Goal: Complete application form

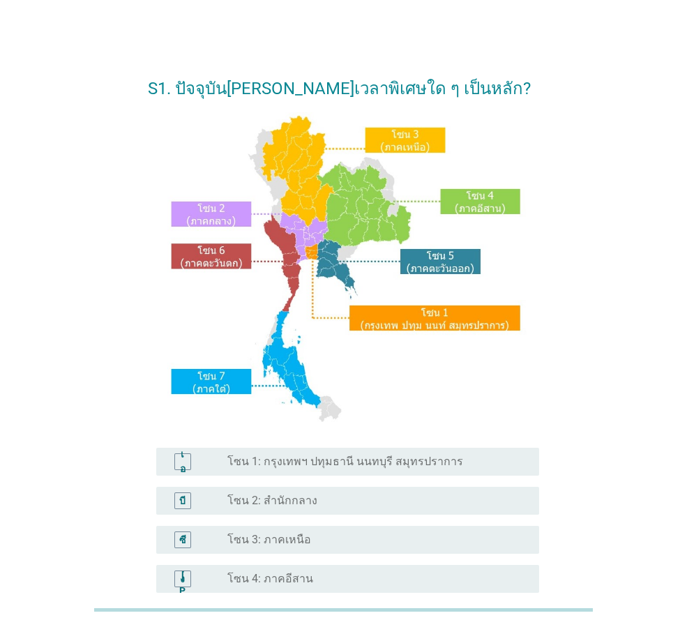
click at [276, 462] on font "โซน 1: กรุงเทพฯ ปทุมธานี นนทบุรี สมุทรปราการ" at bounding box center [345, 461] width 236 height 13
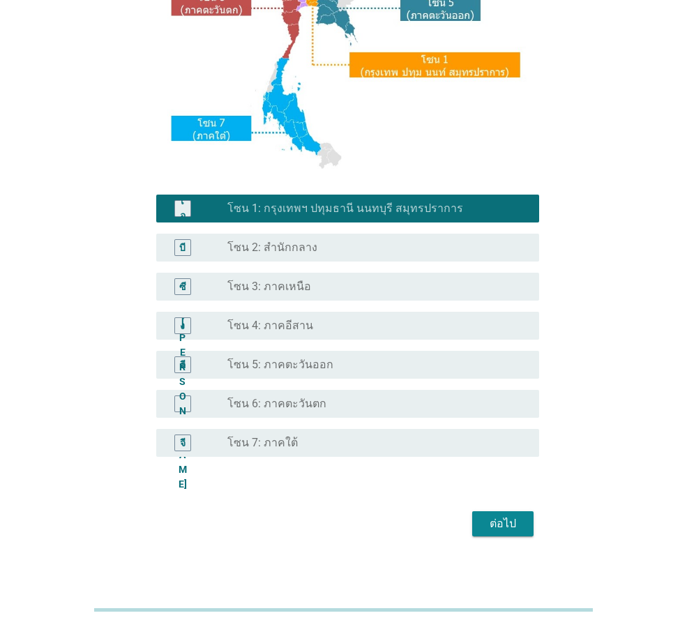
scroll to position [262, 0]
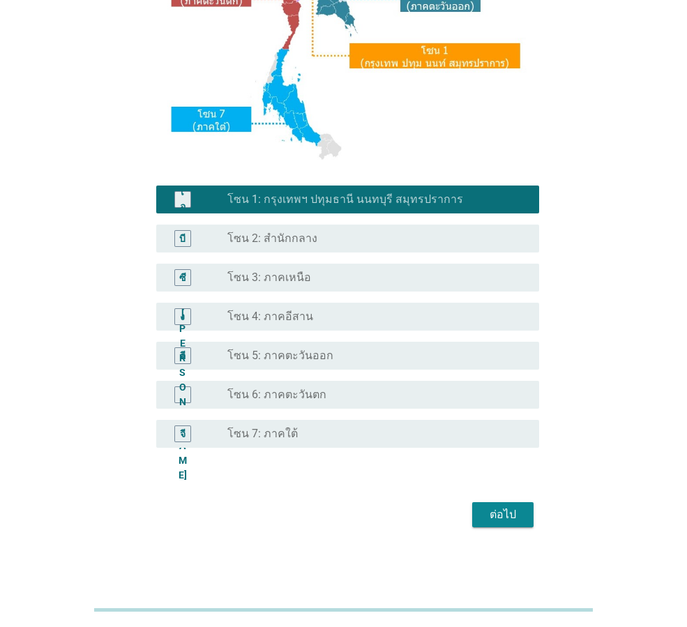
click at [496, 518] on font "ต่อไป" at bounding box center [502, 514] width 26 height 13
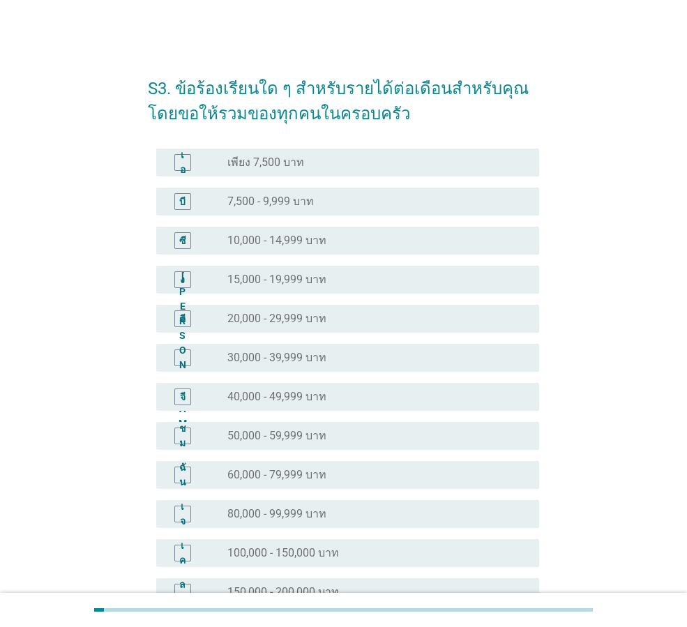
scroll to position [197, 0]
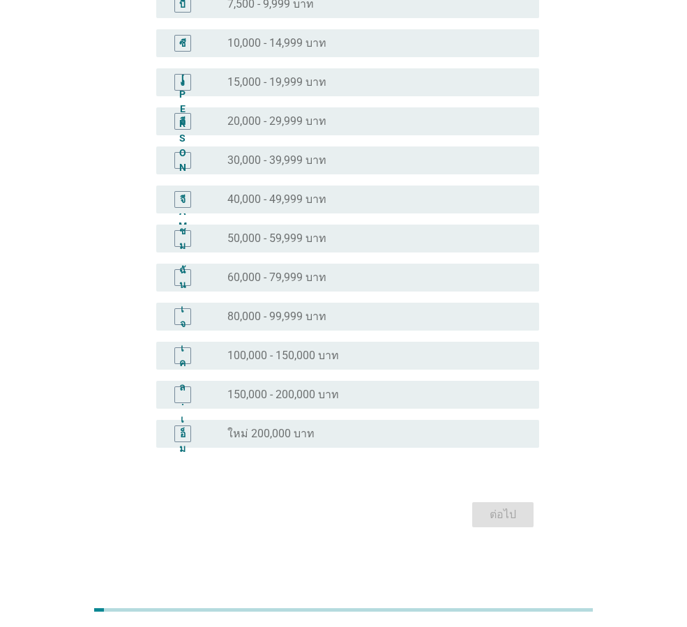
click at [480, 325] on div "เจ ปุ่มวิทยุ[PERSON_NAME]เลือก 80,000 - 99,999 บาท" at bounding box center [347, 317] width 383 height 28
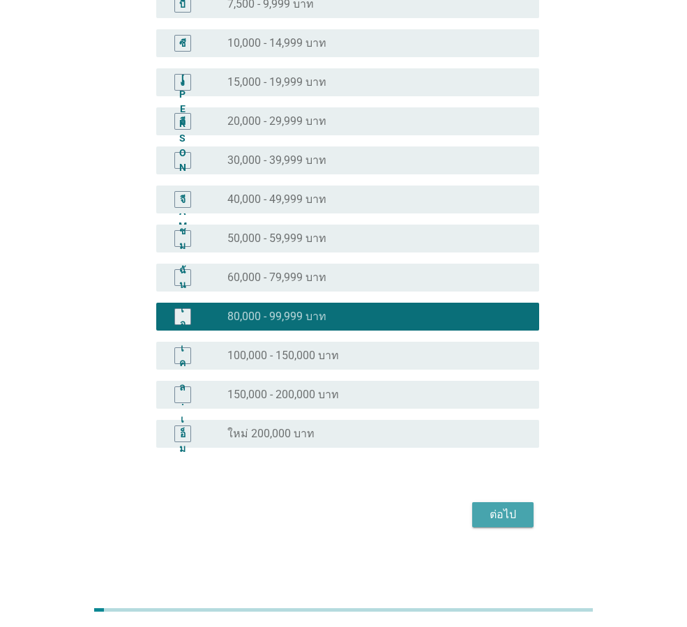
click at [505, 518] on font "ต่อไป" at bounding box center [502, 514] width 26 height 13
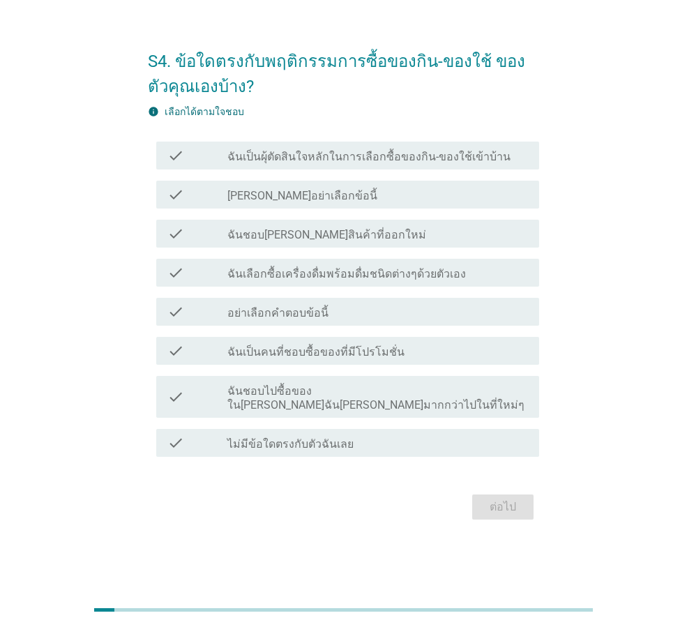
scroll to position [0, 0]
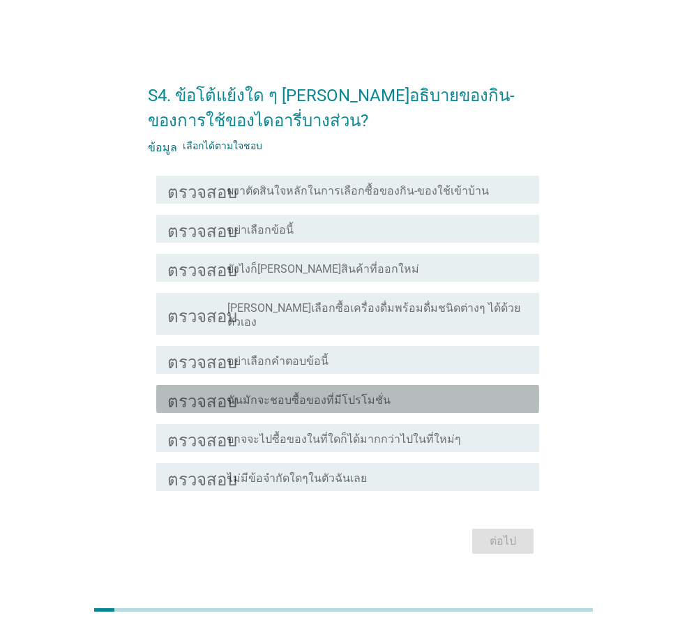
click at [351, 393] on font "ฉันมักจะชอบซื้อของที่มีโปรโมชั่น" at bounding box center [308, 399] width 163 height 13
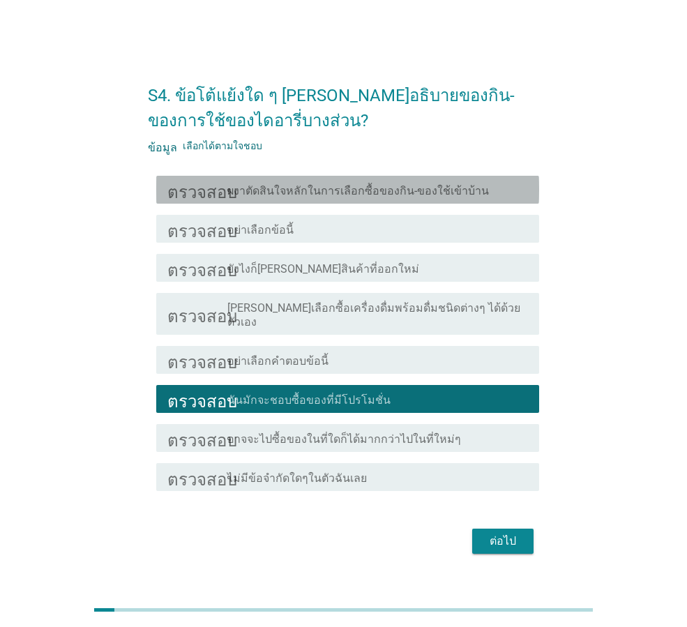
click at [477, 198] on div "โครงร่างกล่องกาเครื่องหมายว่าง ผงาตัดสินใจหลักในการเลือกซื้อของกิน-ของใช้เข้าบ้…" at bounding box center [377, 189] width 301 height 17
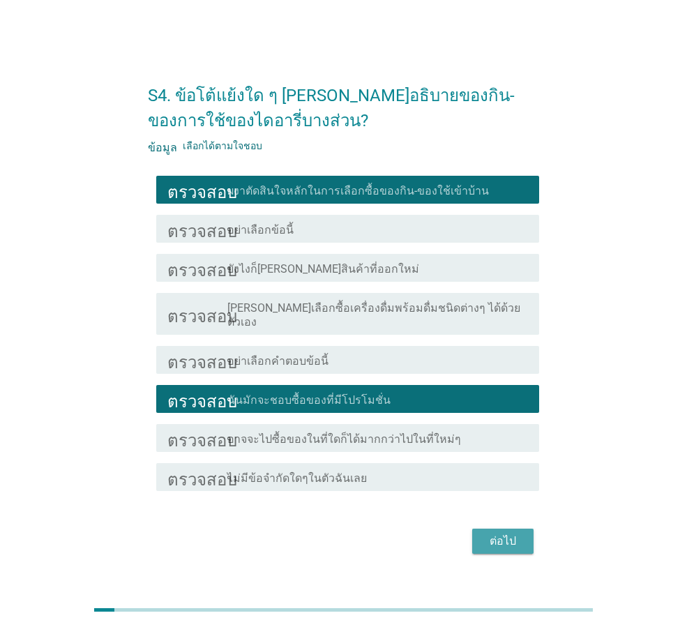
click at [494, 534] on font "ต่อไป" at bounding box center [502, 540] width 26 height 13
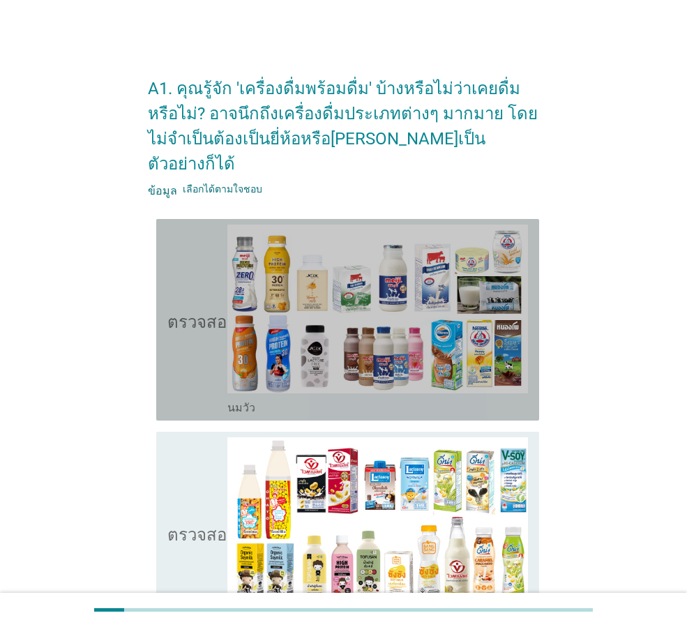
click at [215, 324] on icon "ตรวจสอบ" at bounding box center [202, 320] width 70 height 190
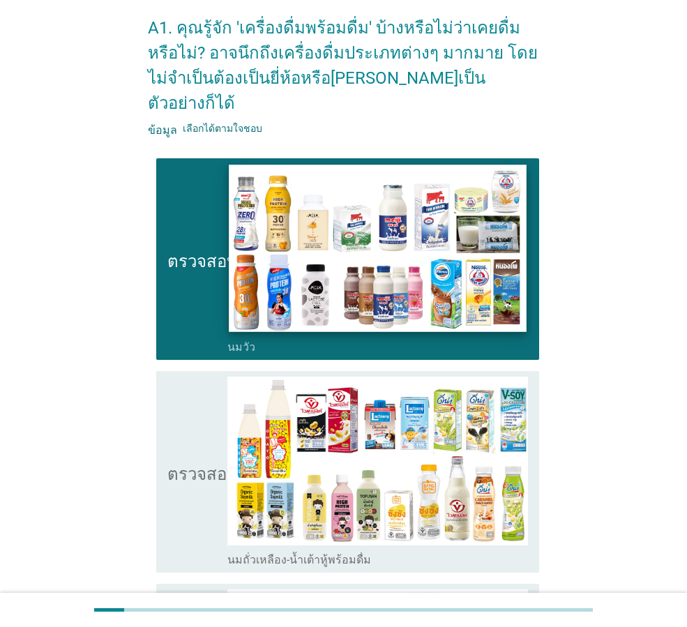
scroll to position [279, 0]
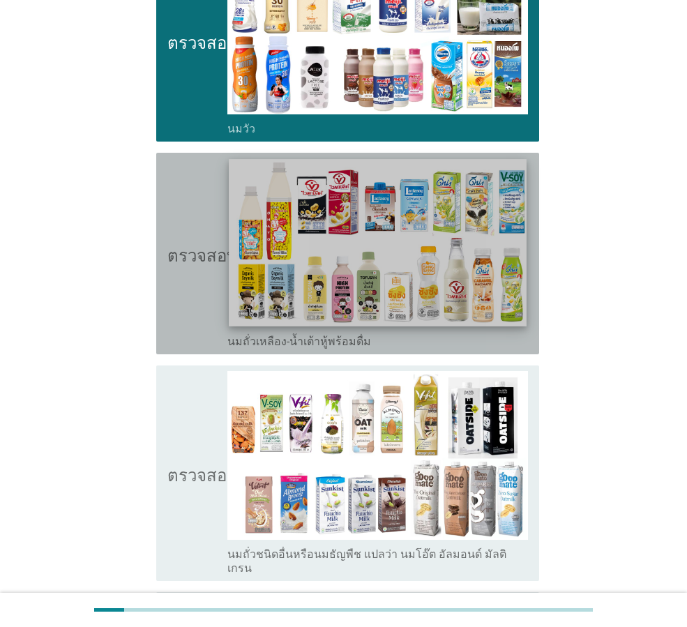
click at [292, 254] on img at bounding box center [377, 242] width 297 height 167
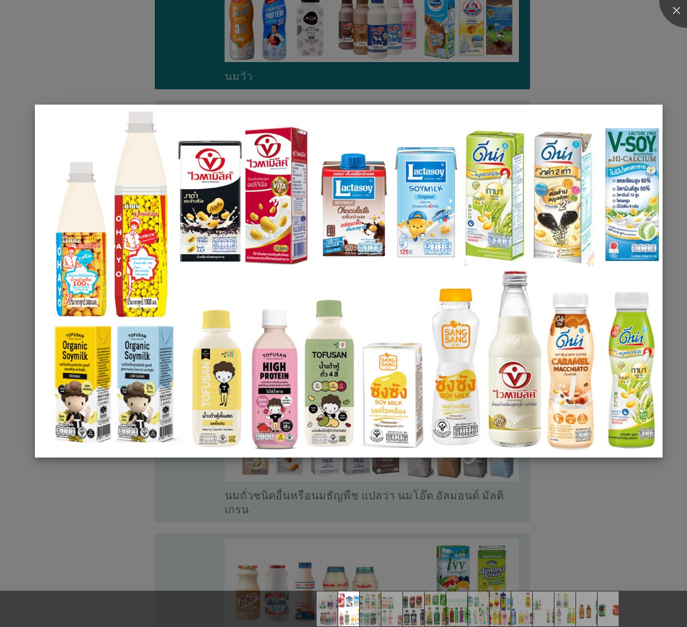
scroll to position [349, 0]
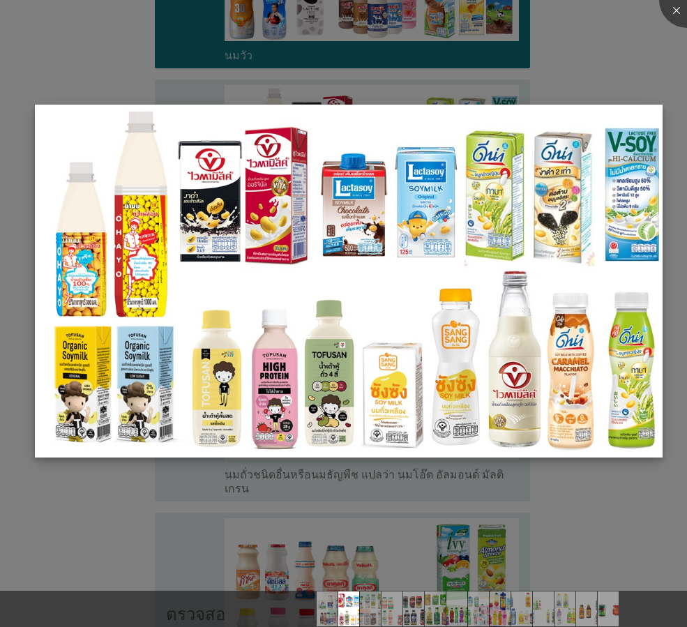
click at [200, 176] on img at bounding box center [349, 281] width 628 height 353
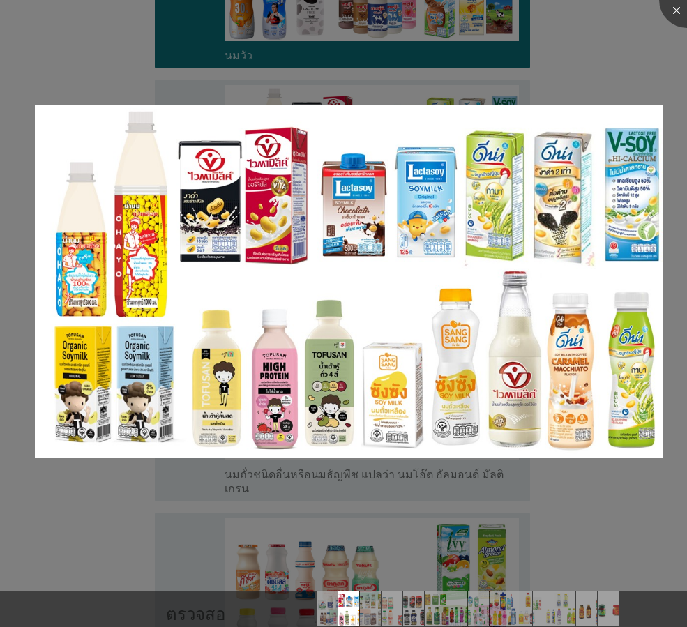
click at [609, 77] on div at bounding box center [343, 313] width 687 height 627
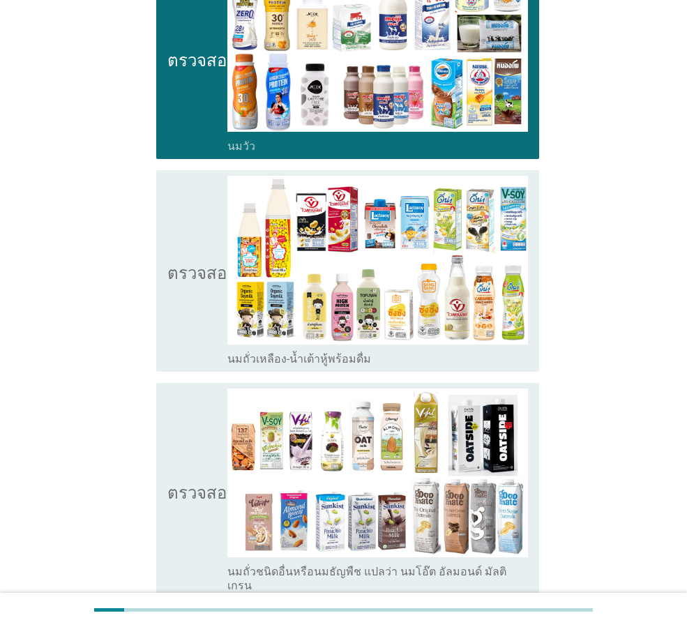
scroll to position [488, 0]
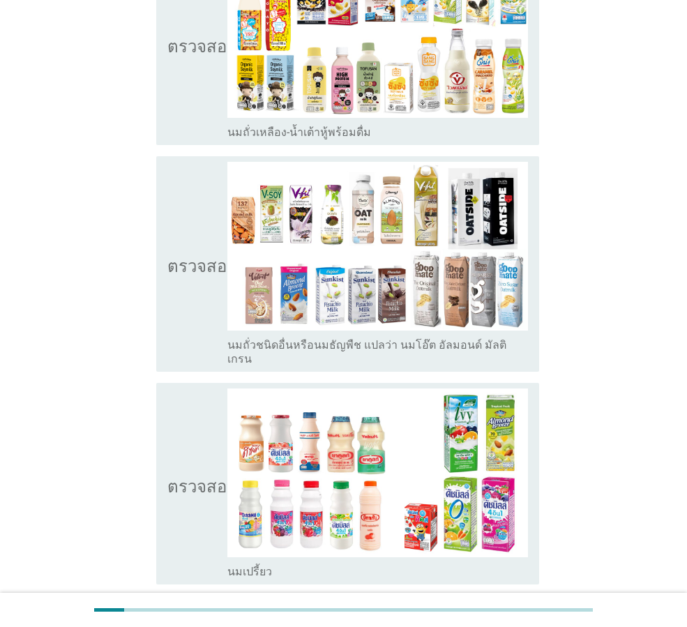
click at [197, 66] on icon "ตรวจสอบ" at bounding box center [202, 44] width 70 height 190
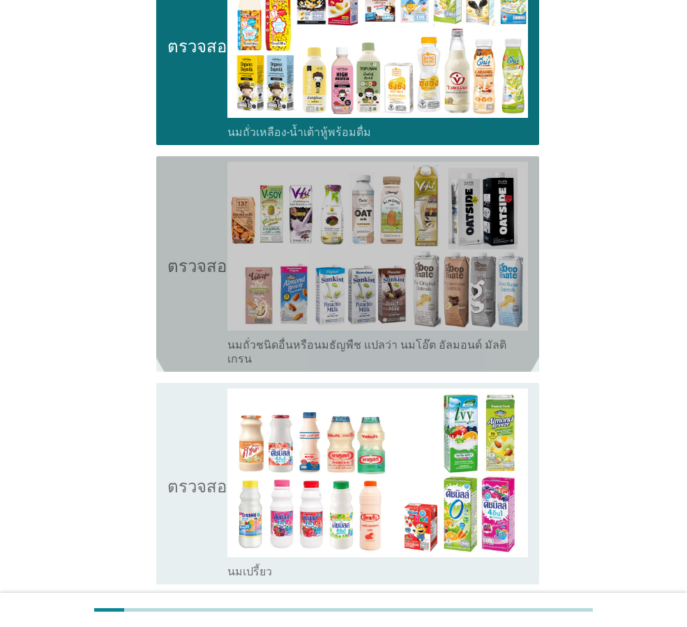
click at [173, 271] on icon "ตรวจสอบ" at bounding box center [202, 264] width 70 height 204
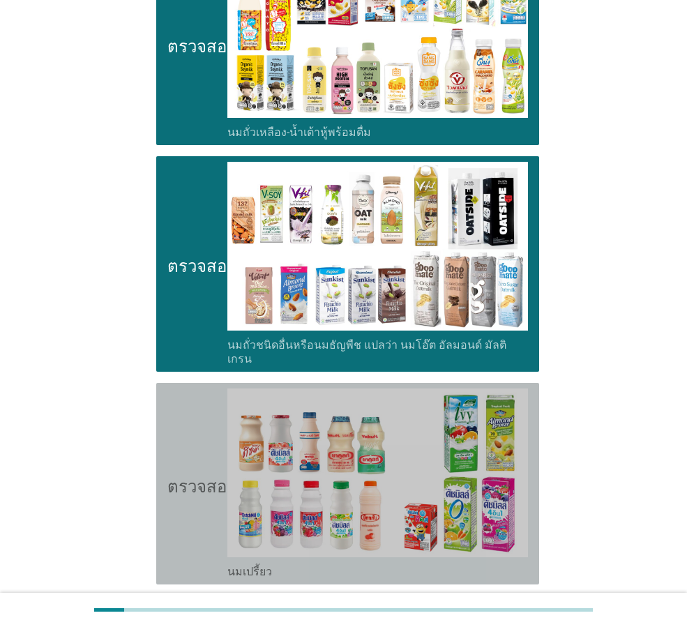
click at [183, 388] on icon "ตรวจสอบ" at bounding box center [202, 483] width 70 height 190
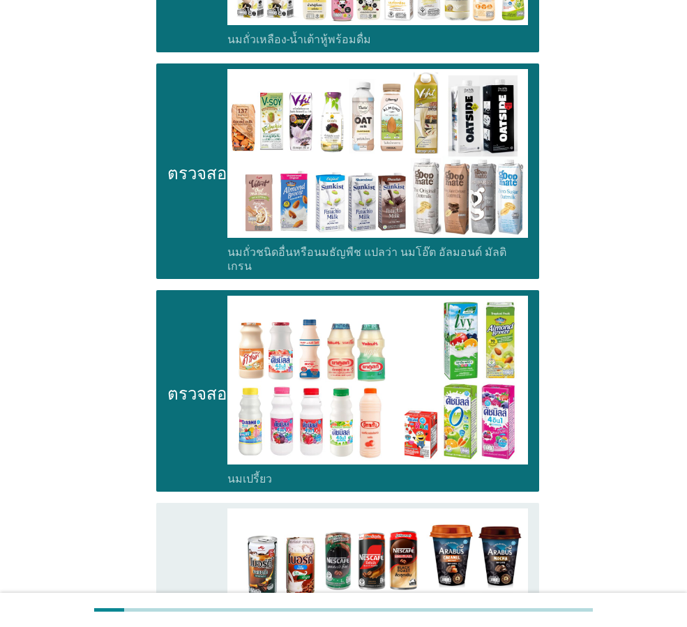
scroll to position [906, 0]
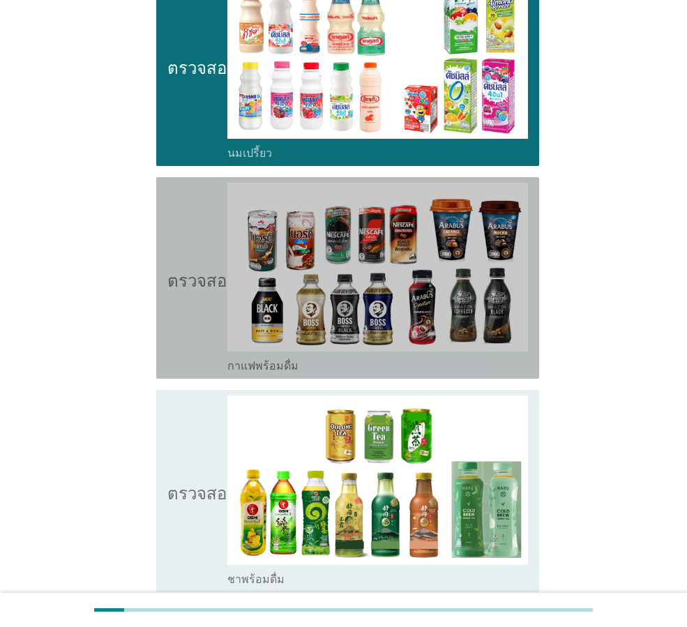
click at [186, 299] on icon "ตรวจสอบ" at bounding box center [202, 278] width 70 height 190
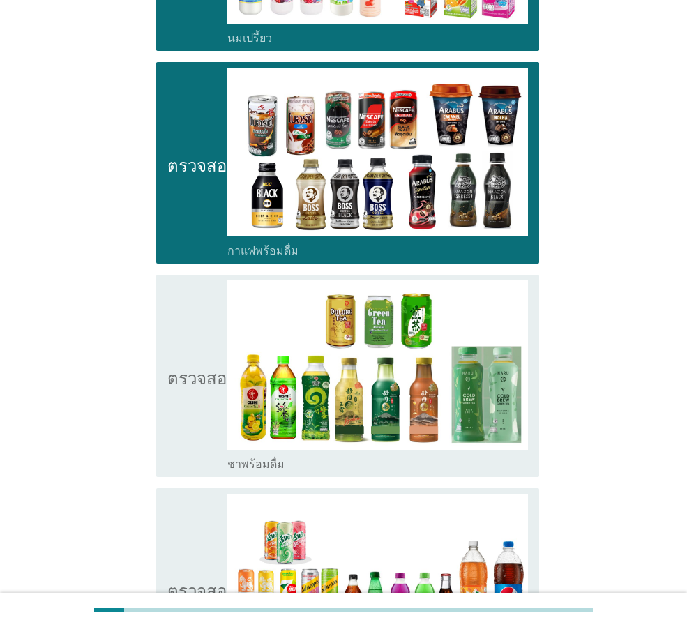
scroll to position [1046, 0]
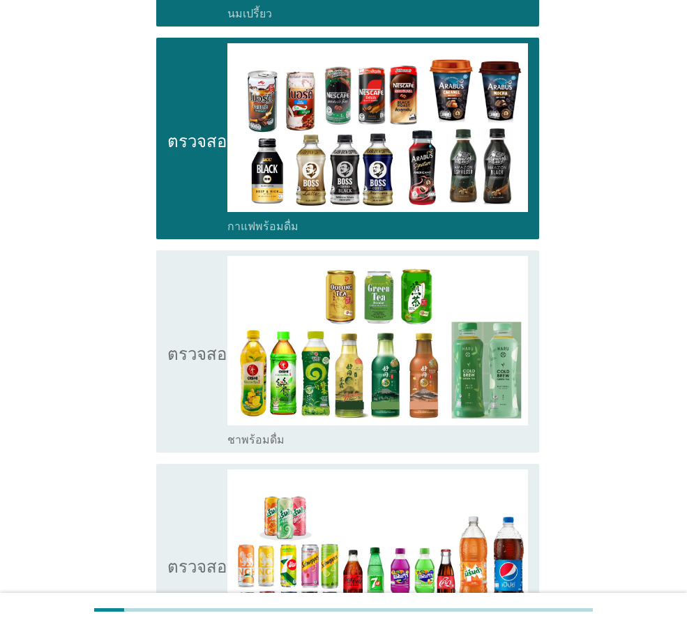
click at [192, 366] on icon "ตรวจสอบ" at bounding box center [202, 351] width 70 height 190
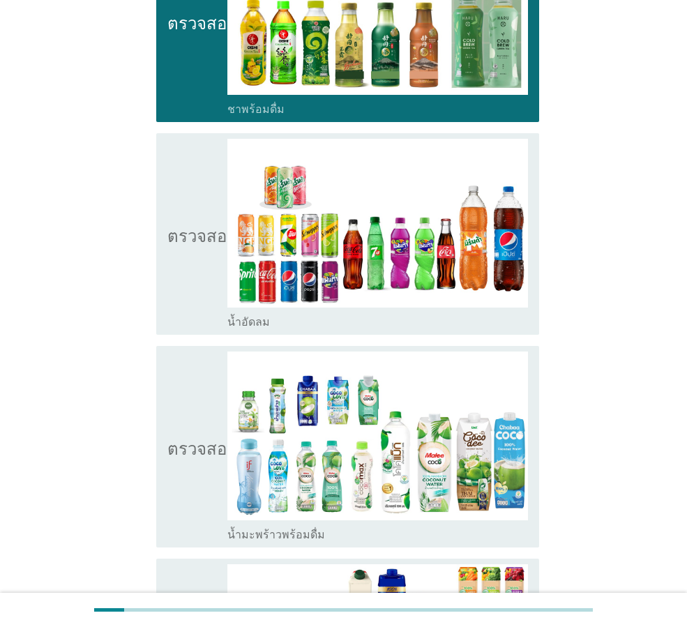
scroll to position [1395, 0]
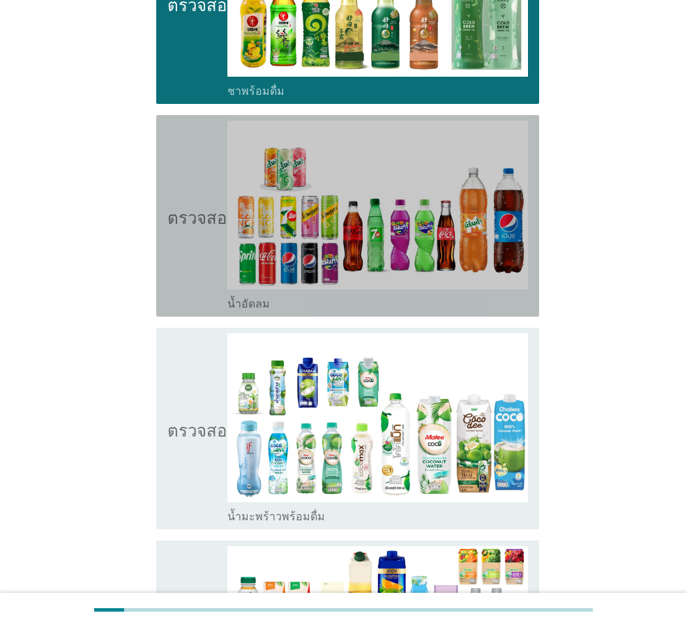
click at [197, 248] on icon "ตรวจสอบ" at bounding box center [202, 216] width 70 height 190
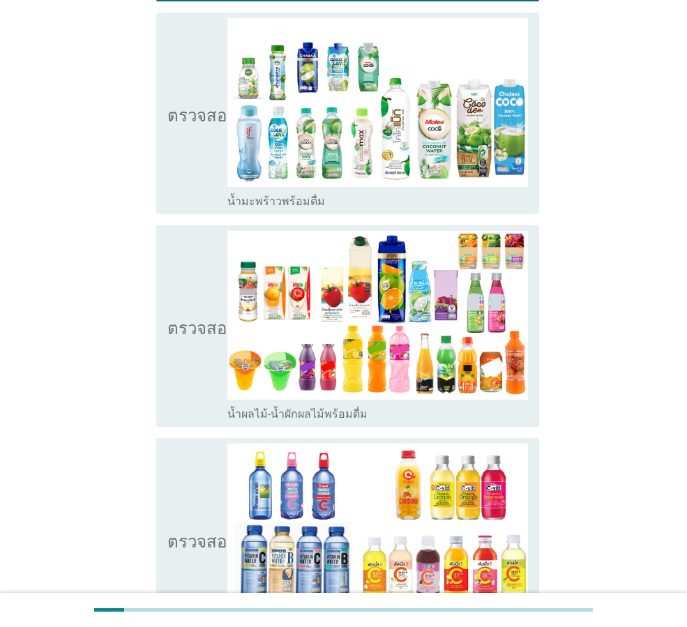
scroll to position [1743, 0]
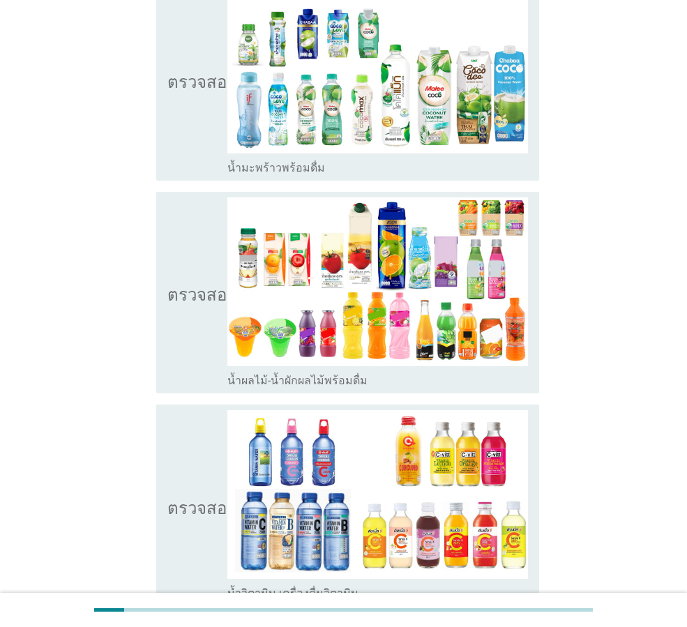
click at [193, 296] on icon "ตรวจสอบ" at bounding box center [202, 292] width 70 height 190
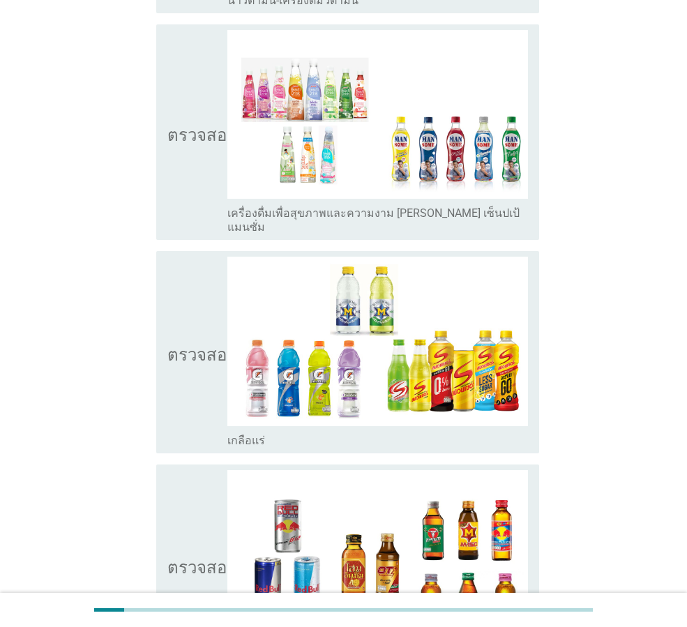
scroll to position [2371, 0]
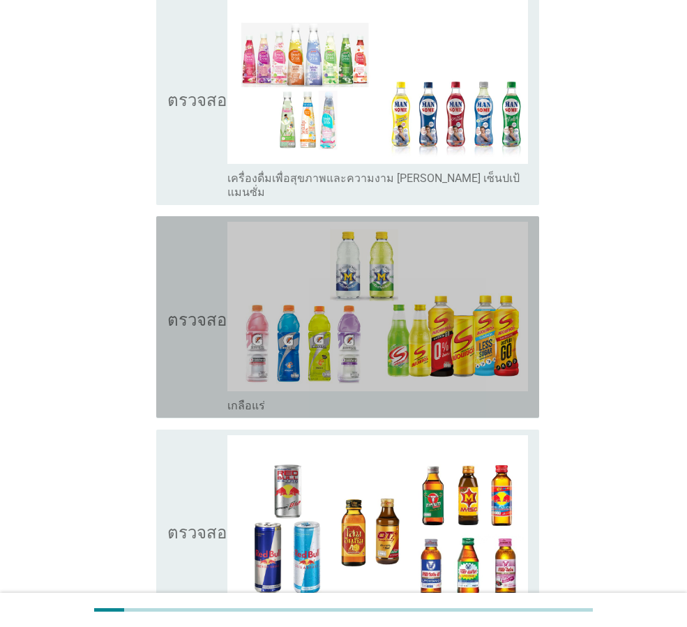
click at [193, 300] on icon "ตรวจสอบ" at bounding box center [202, 317] width 70 height 190
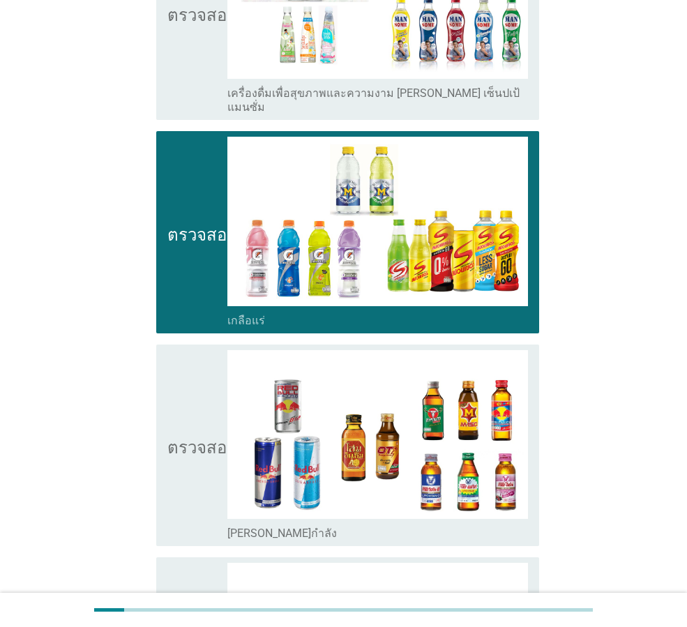
scroll to position [2580, 0]
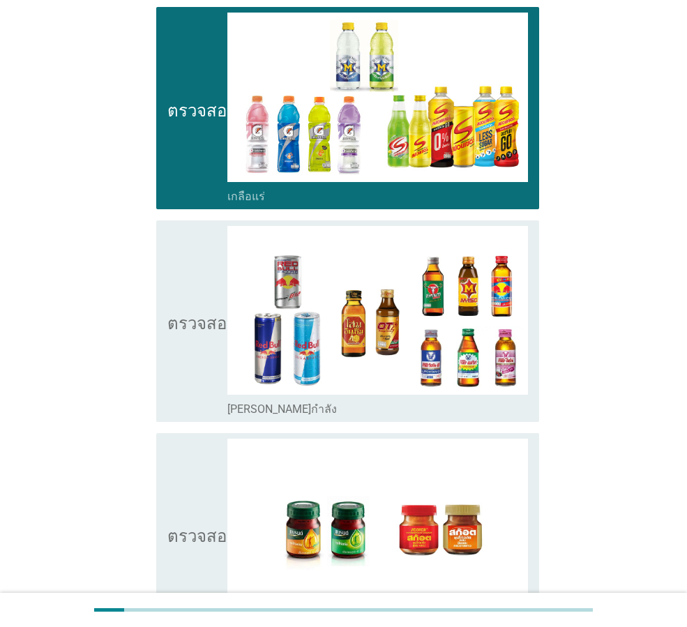
click at [193, 301] on icon "ตรวจสอบ" at bounding box center [202, 321] width 70 height 190
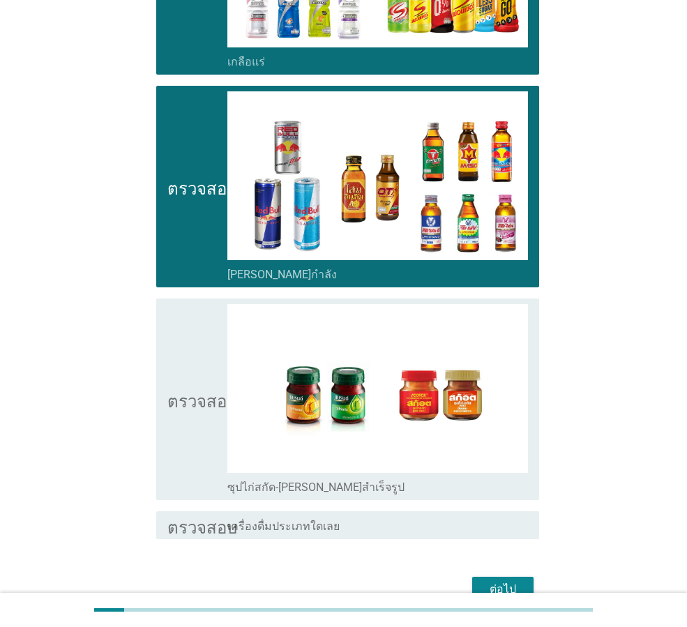
scroll to position [2736, 0]
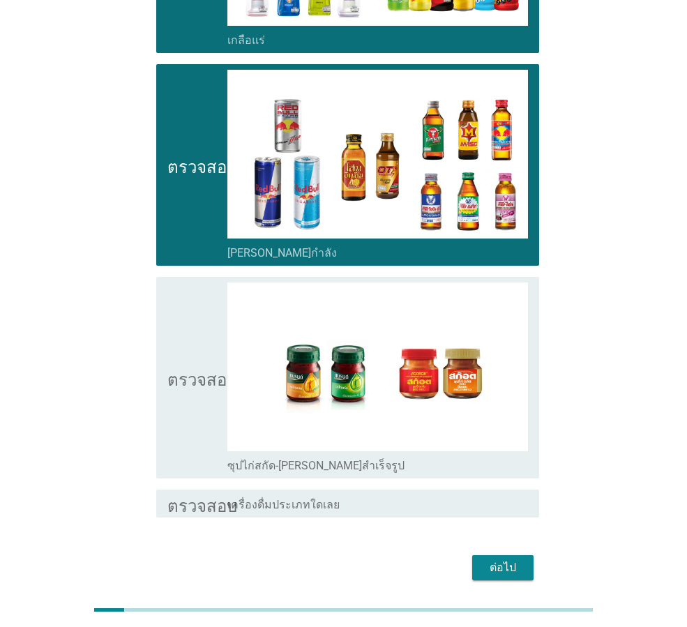
click at [480, 555] on button "ต่อไป" at bounding box center [502, 567] width 61 height 25
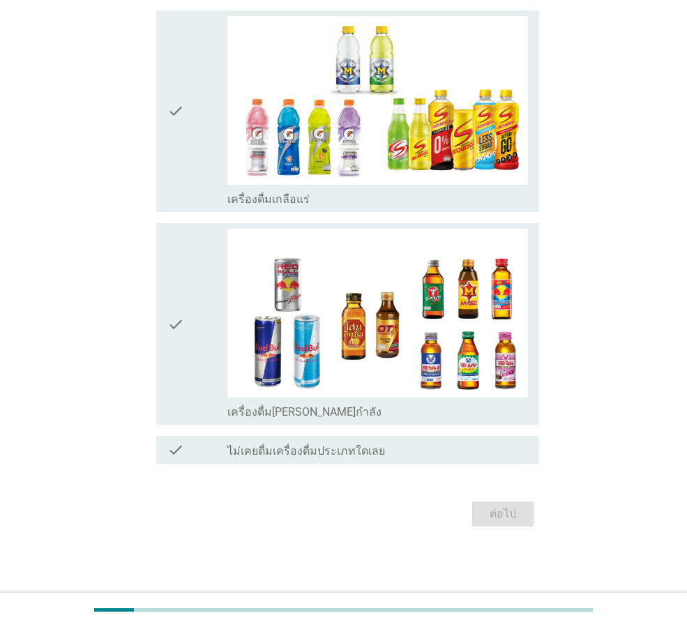
scroll to position [0, 0]
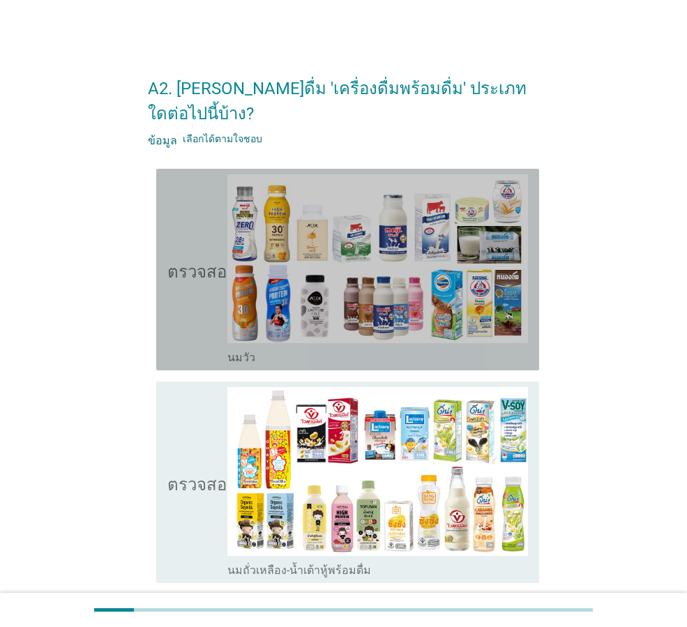
click at [179, 234] on icon "ตรวจสอบ" at bounding box center [202, 269] width 70 height 190
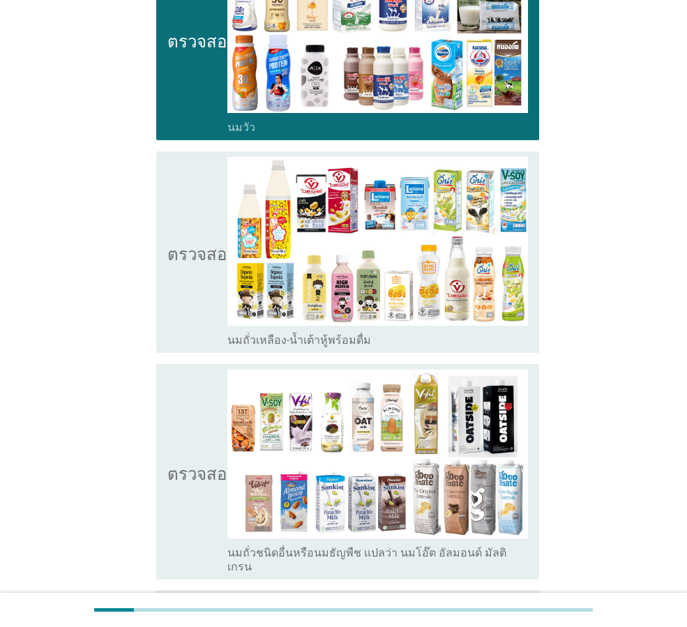
scroll to position [279, 0]
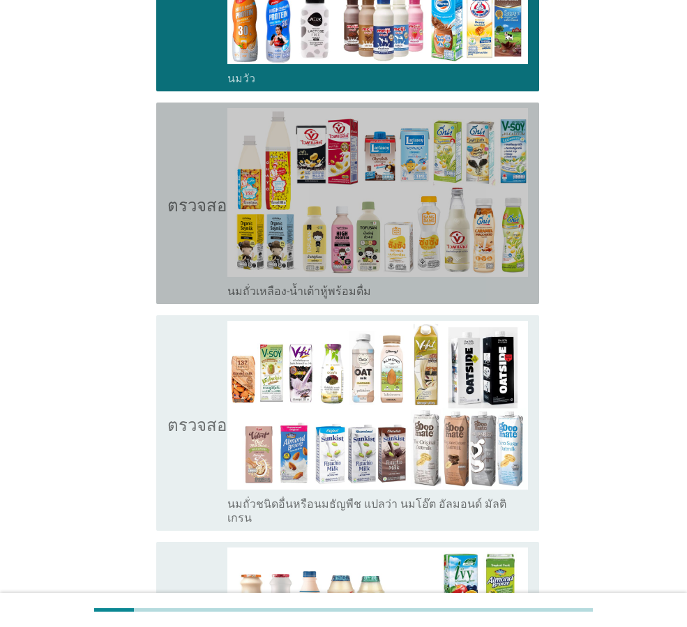
click at [188, 256] on icon "ตรวจสอบ" at bounding box center [202, 203] width 70 height 190
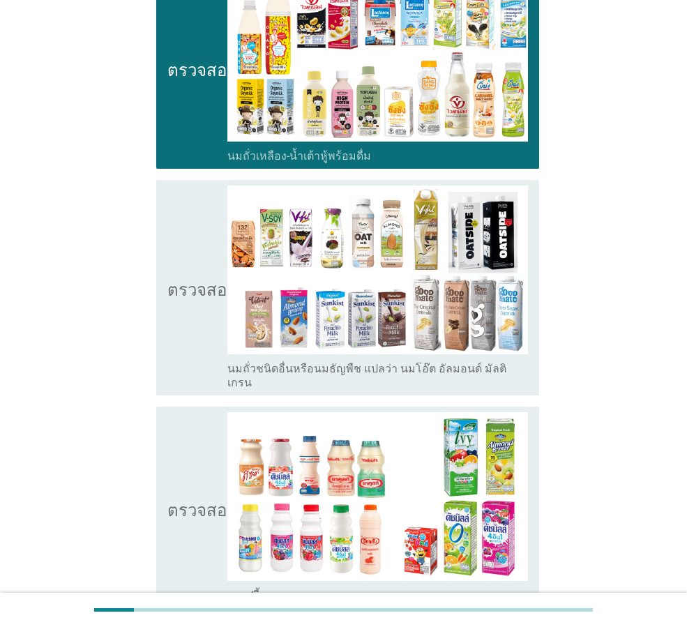
scroll to position [418, 0]
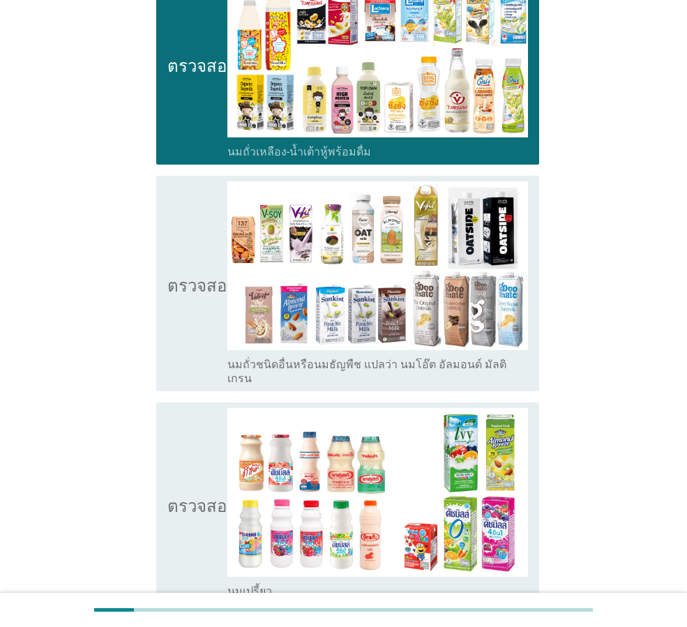
click at [188, 301] on icon "ตรวจสอบ" at bounding box center [202, 283] width 70 height 204
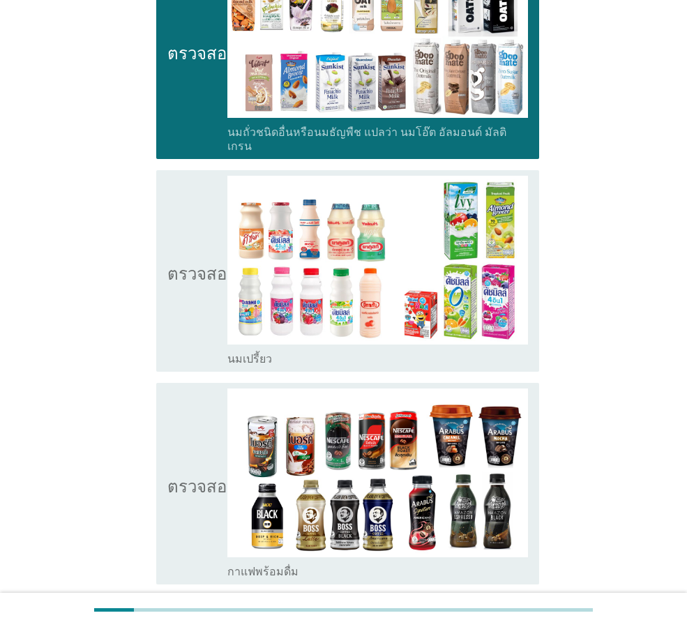
scroll to position [697, 0]
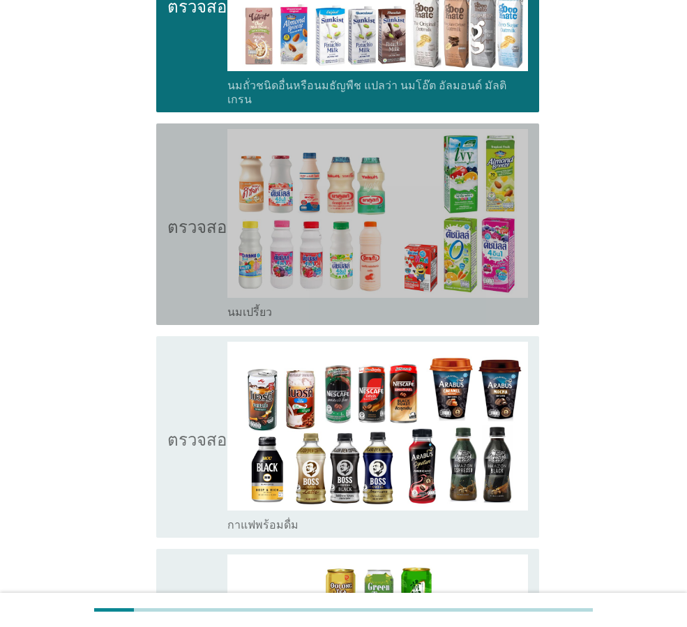
click at [209, 238] on icon "ตรวจสอบ" at bounding box center [202, 224] width 70 height 190
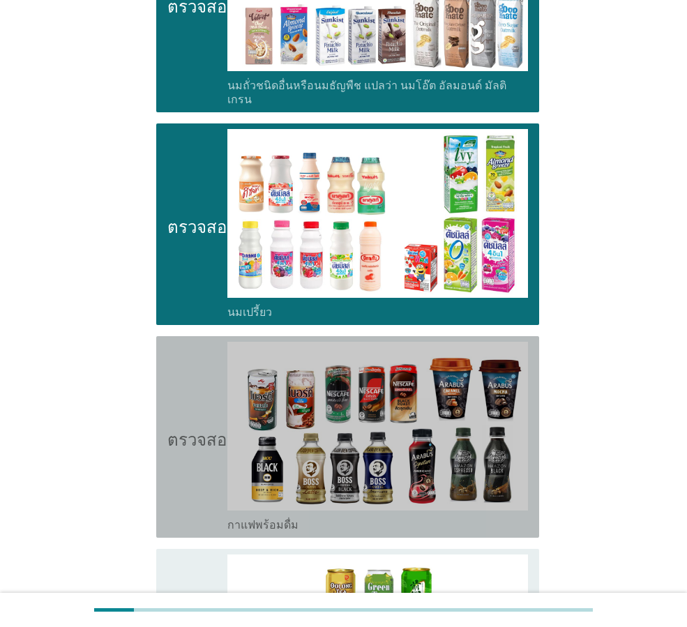
click at [188, 350] on icon "ตรวจสอบ" at bounding box center [202, 437] width 70 height 190
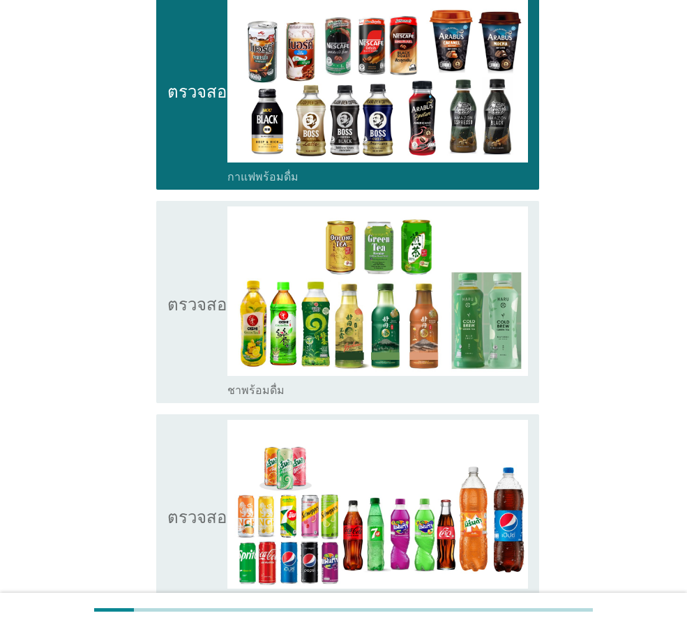
scroll to position [1116, 0]
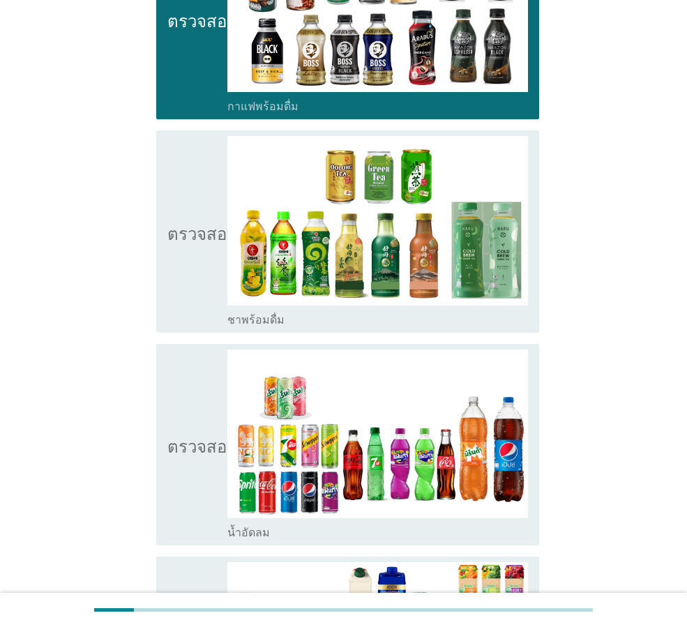
click at [183, 236] on icon "ตรวจสอบ" at bounding box center [202, 231] width 70 height 190
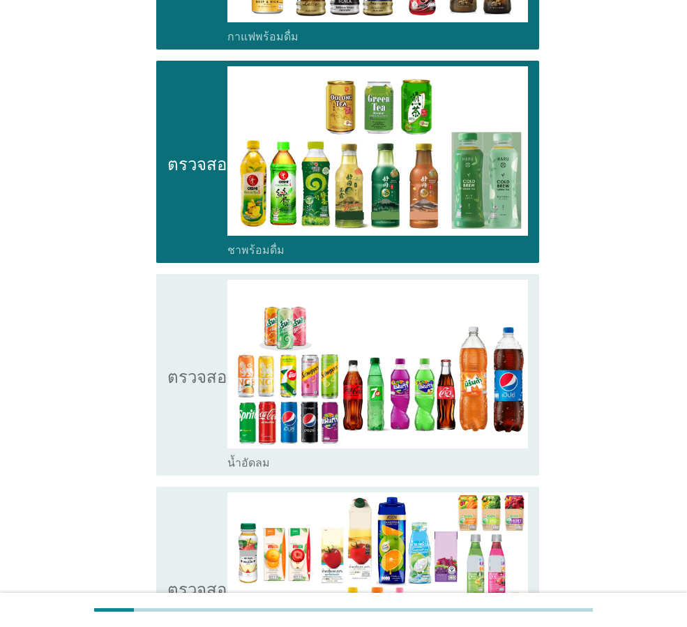
scroll to position [1395, 0]
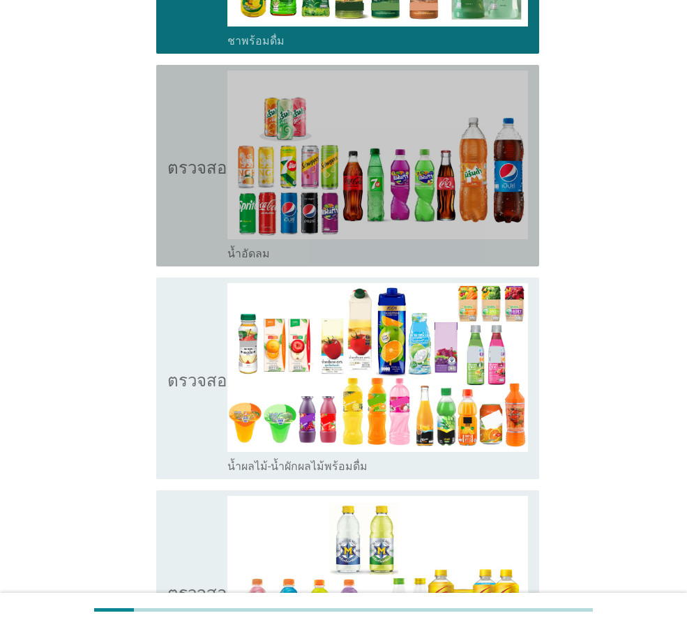
click at [198, 159] on icon "ตรวจสอบ" at bounding box center [202, 165] width 70 height 190
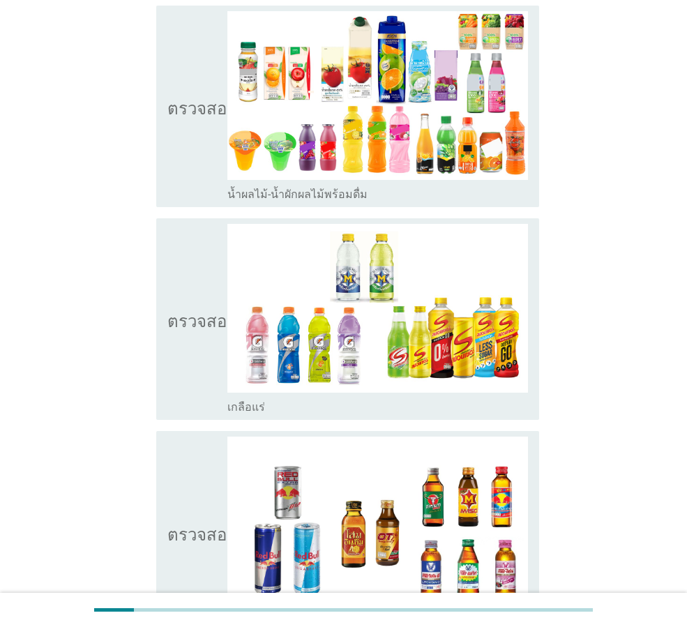
scroll to position [1813, 0]
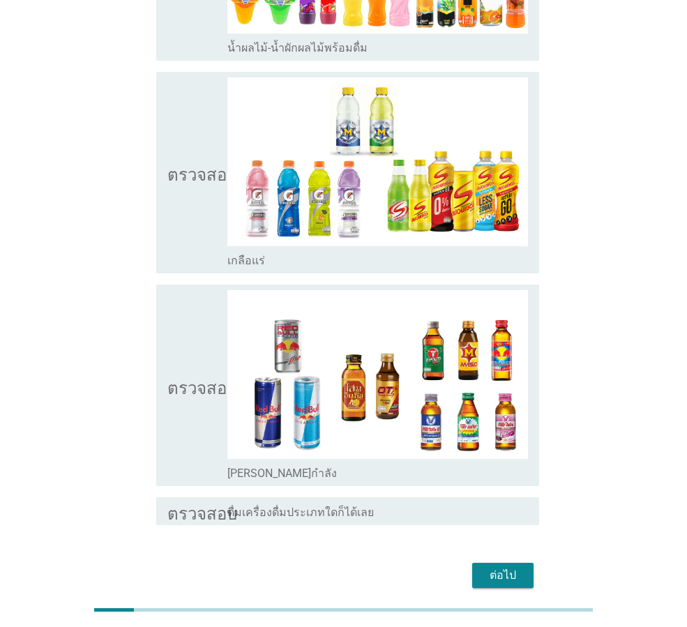
click at [189, 304] on icon "ตรวจสอบ" at bounding box center [202, 385] width 70 height 190
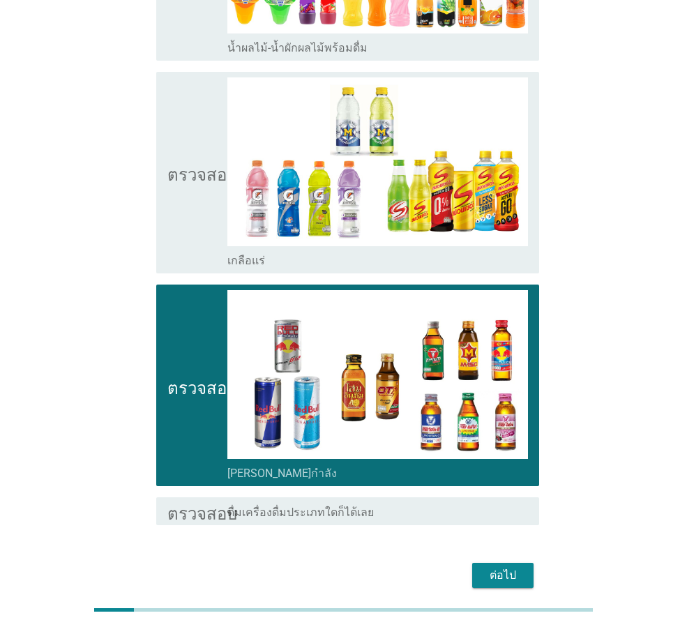
click at [512, 568] on font "ต่อไป" at bounding box center [502, 574] width 26 height 13
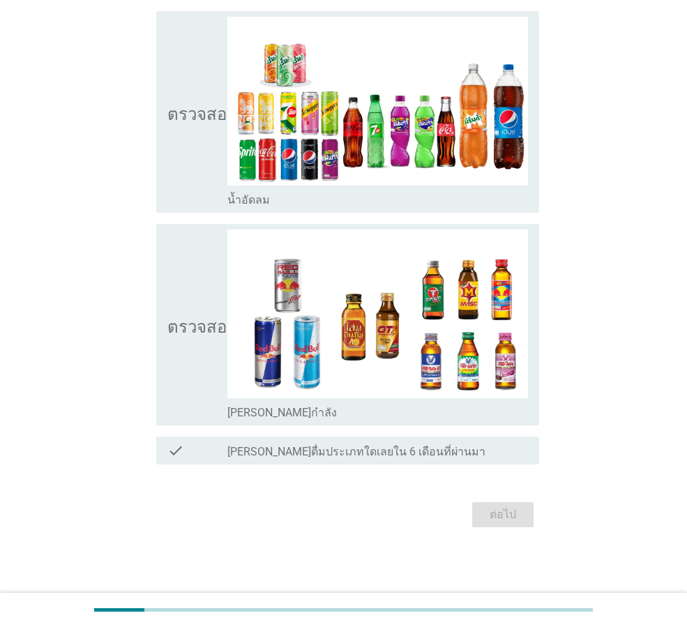
scroll to position [0, 0]
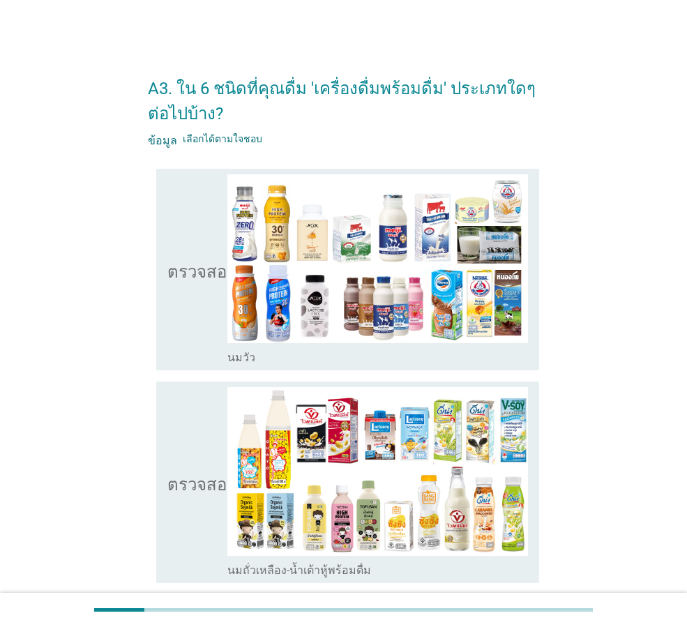
click at [165, 284] on div "ตรวจสอบ โครงร่างกล่องกาเครื่องหมายว่าง นมวัว" at bounding box center [347, 270] width 383 height 202
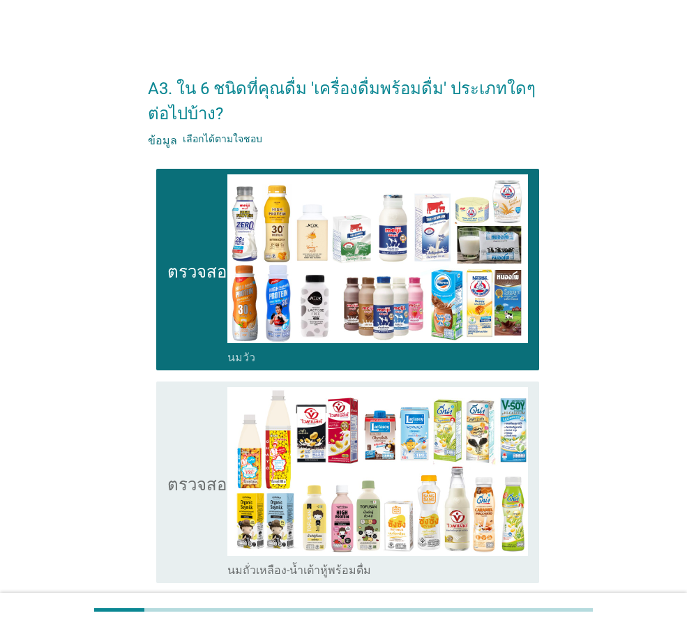
click at [197, 435] on icon "ตรวจสอบ" at bounding box center [202, 482] width 70 height 190
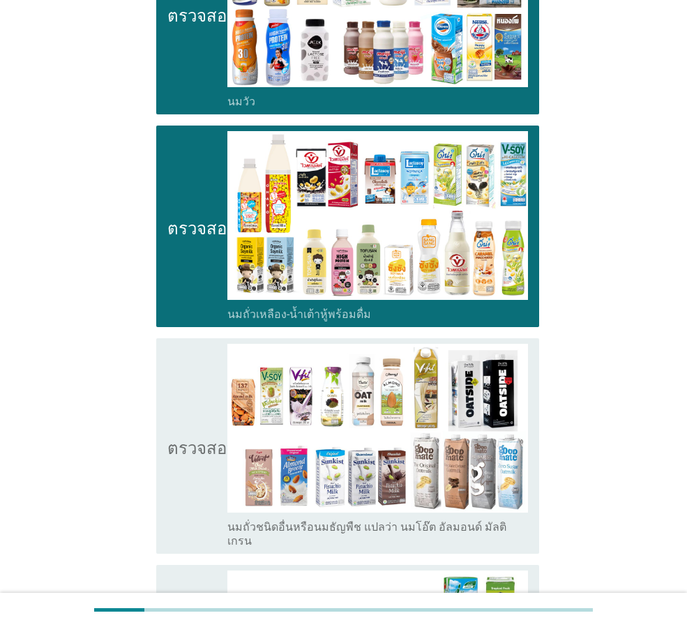
scroll to position [279, 0]
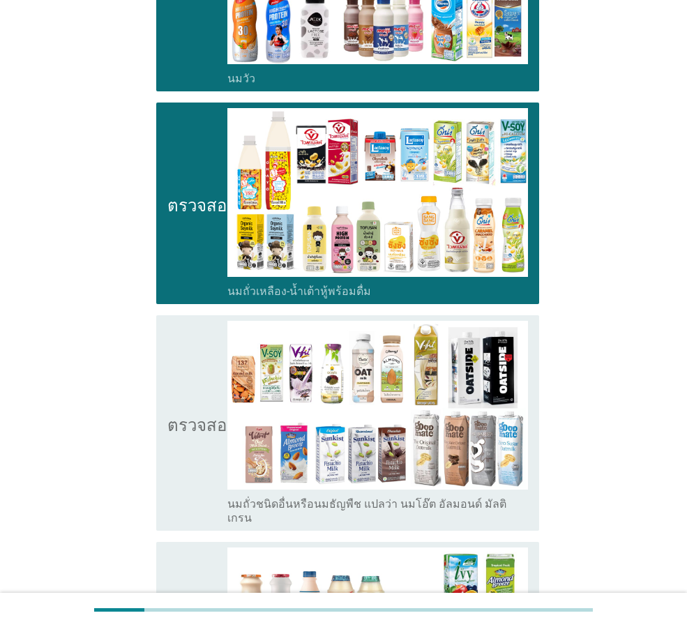
click at [195, 438] on icon "ตรวจสอบ" at bounding box center [202, 423] width 70 height 204
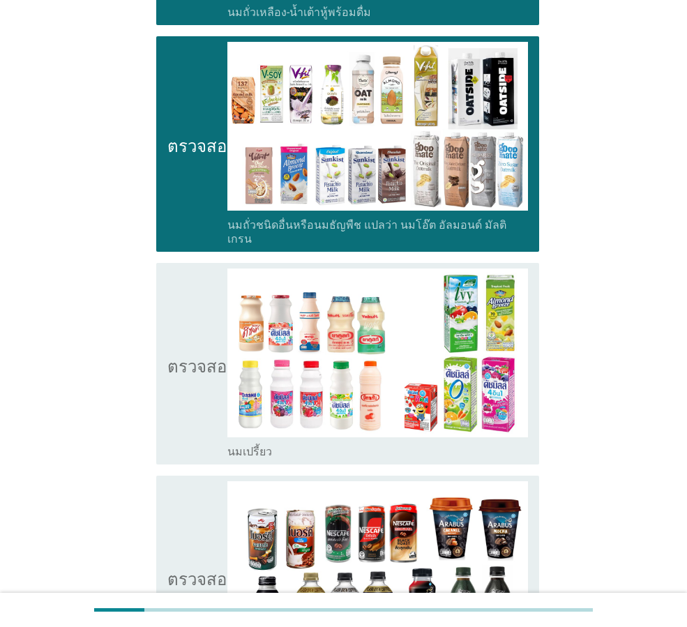
click at [197, 369] on icon "ตรวจสอบ" at bounding box center [202, 363] width 70 height 190
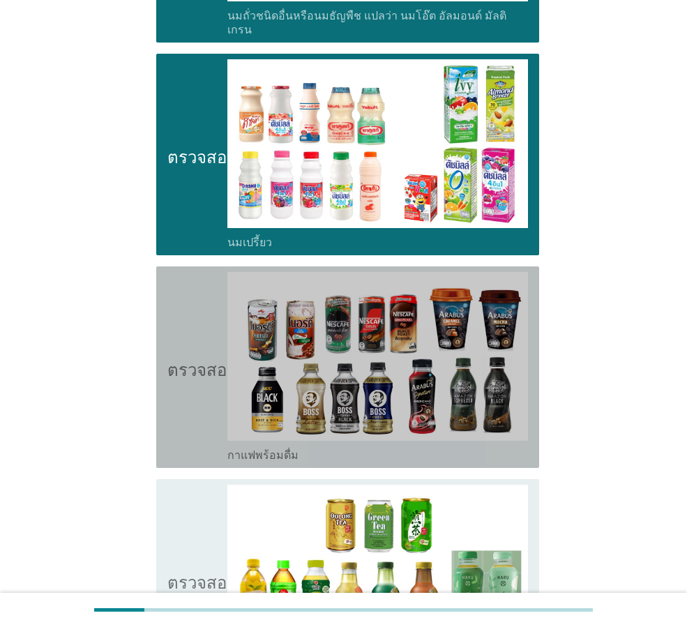
click at [197, 384] on icon "ตรวจสอบ" at bounding box center [202, 367] width 70 height 190
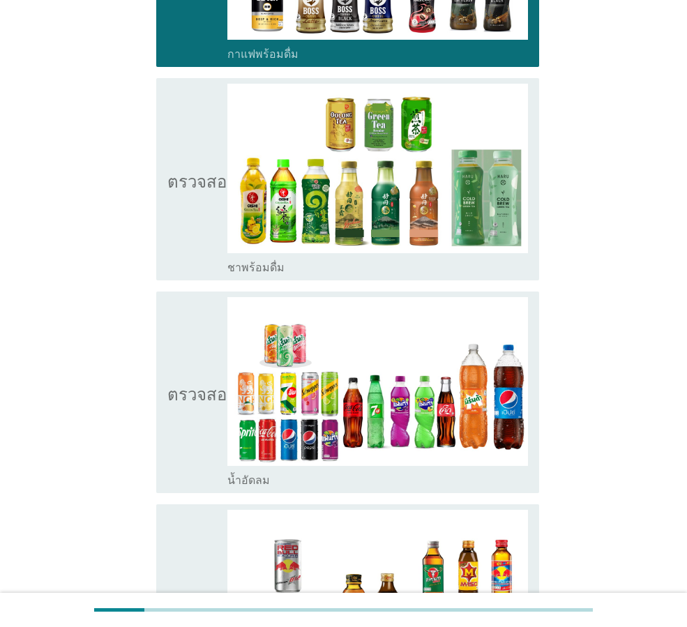
scroll to position [1185, 0]
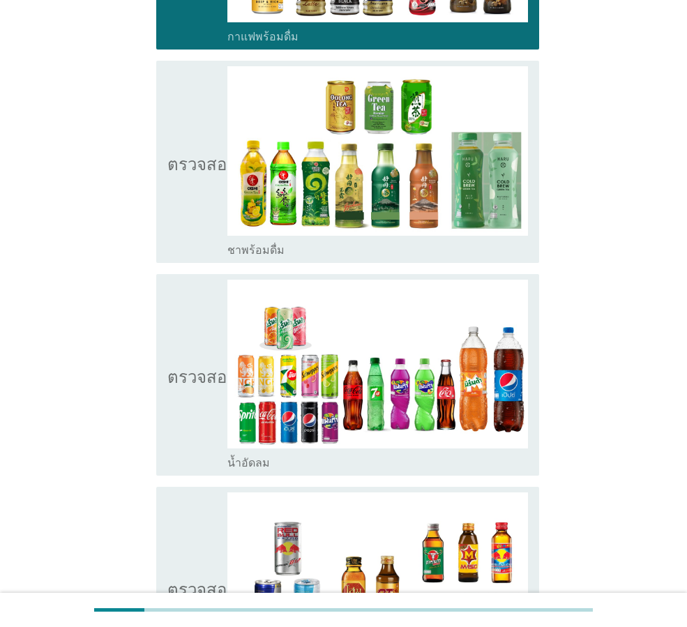
click at [195, 414] on icon "ตรวจสอบ" at bounding box center [202, 375] width 70 height 190
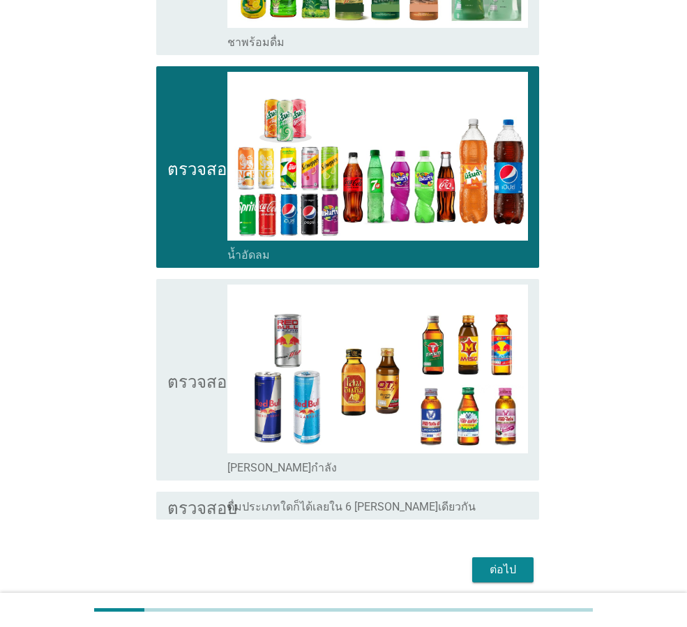
scroll to position [1395, 0]
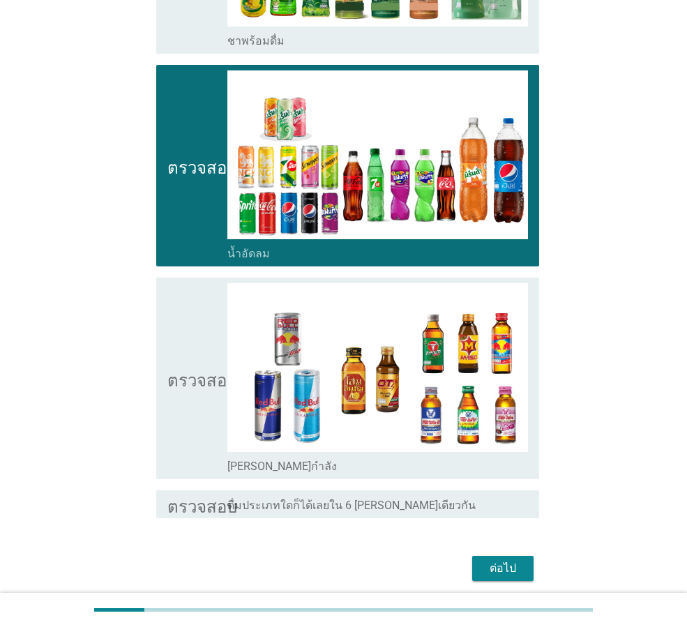
click at [195, 414] on icon "ตรวจสอบ" at bounding box center [202, 378] width 70 height 190
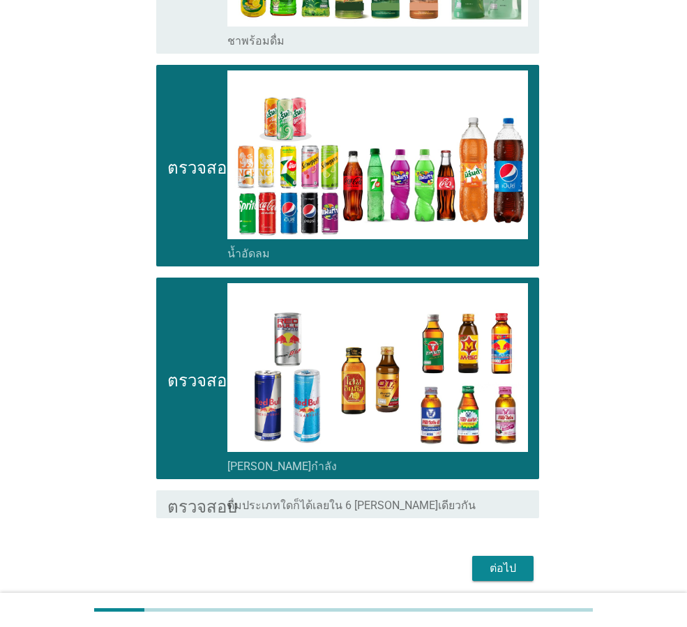
click at [495, 561] on font "ต่อไป" at bounding box center [502, 567] width 26 height 13
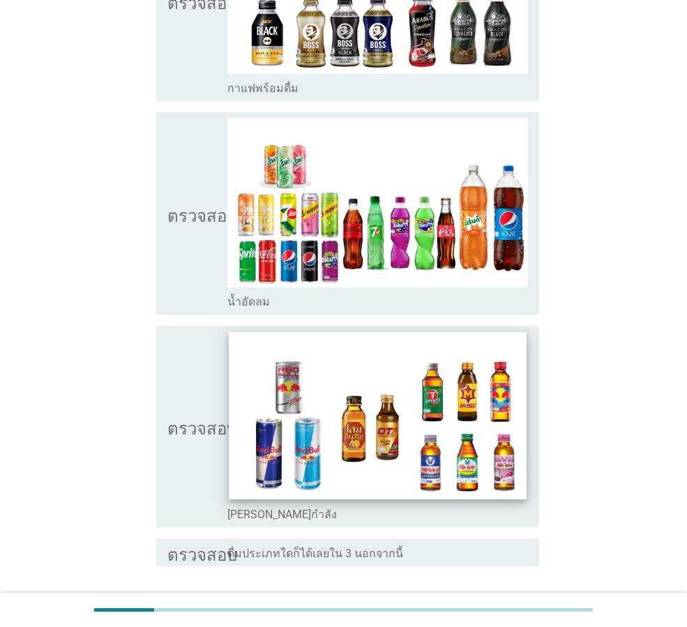
scroll to position [1222, 0]
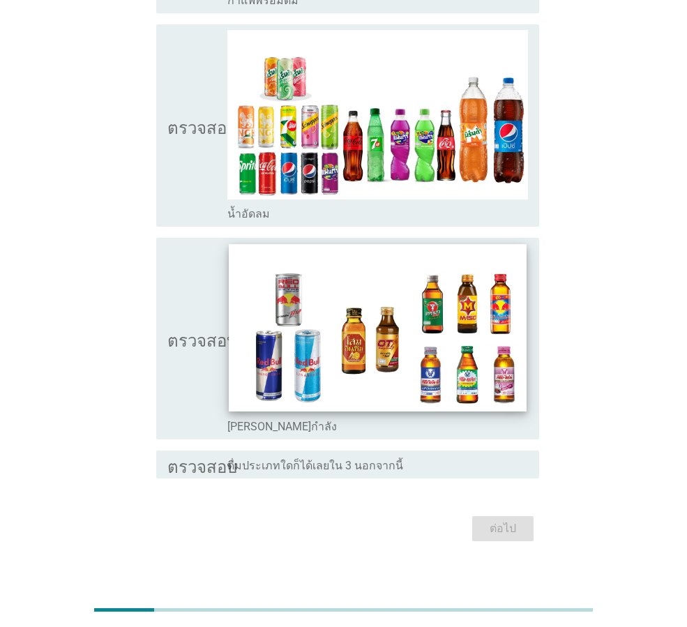
click at [304, 395] on img at bounding box center [377, 327] width 297 height 167
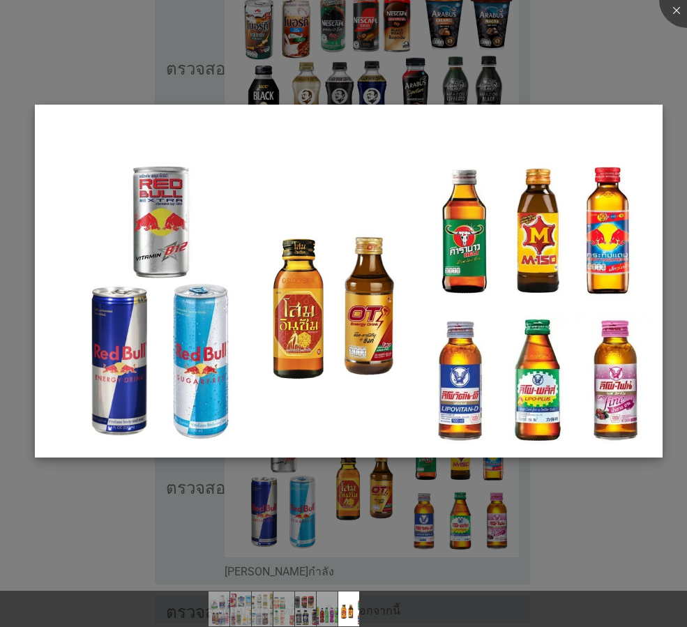
scroll to position [886, 0]
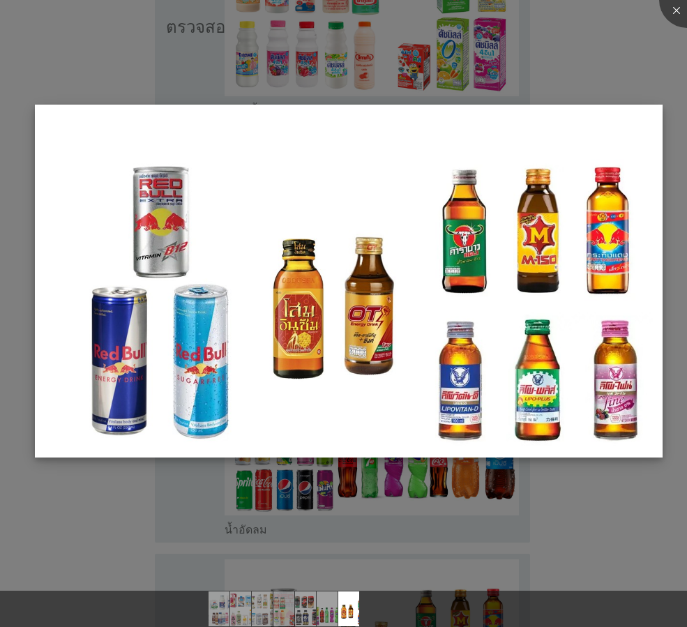
click at [125, 106] on img at bounding box center [349, 281] width 628 height 353
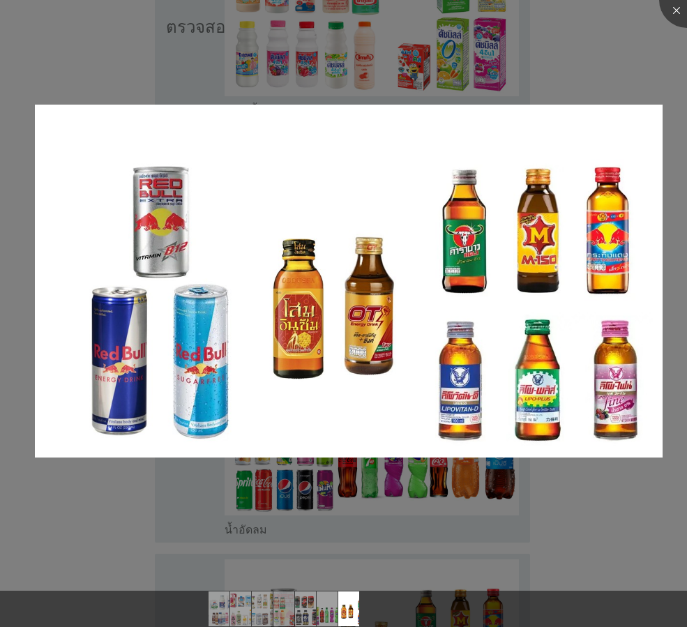
click at [116, 64] on div at bounding box center [343, 313] width 687 height 627
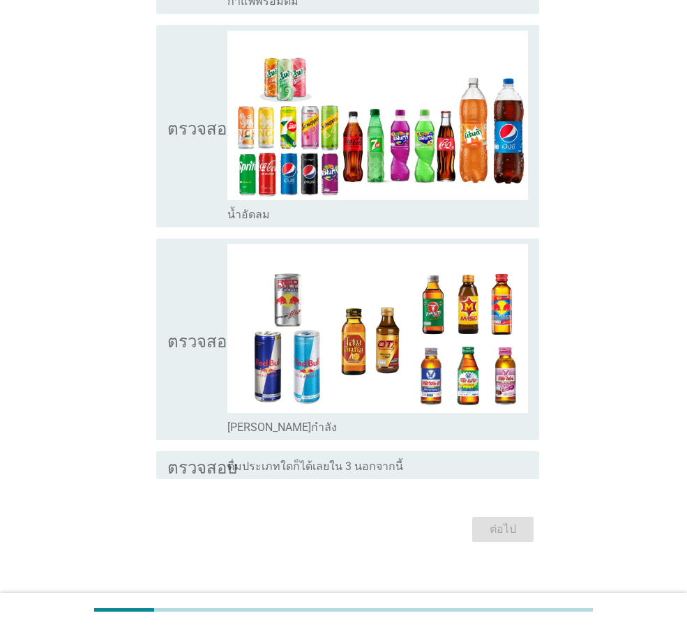
scroll to position [1222, 0]
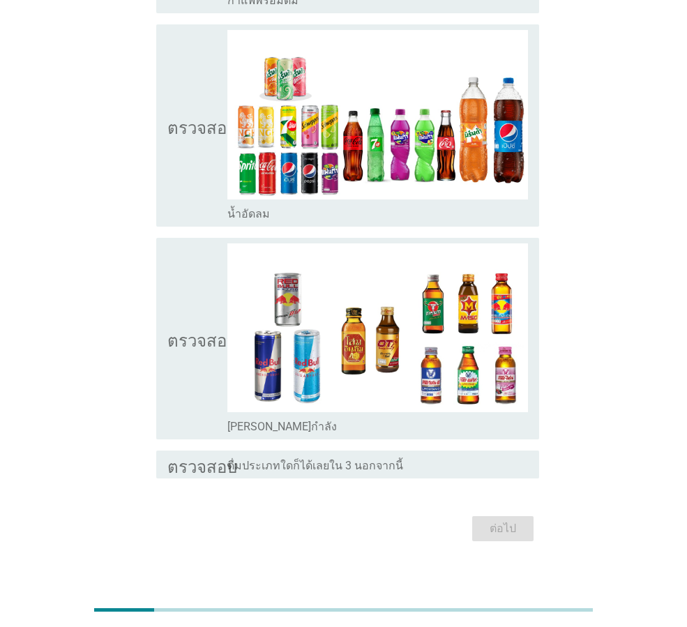
click at [187, 303] on icon "ตรวจสอบ" at bounding box center [202, 338] width 70 height 190
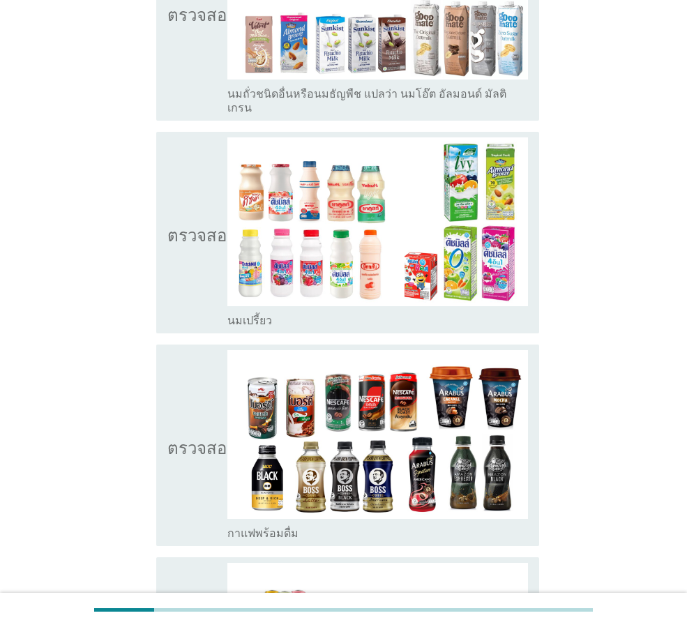
scroll to position [664, 0]
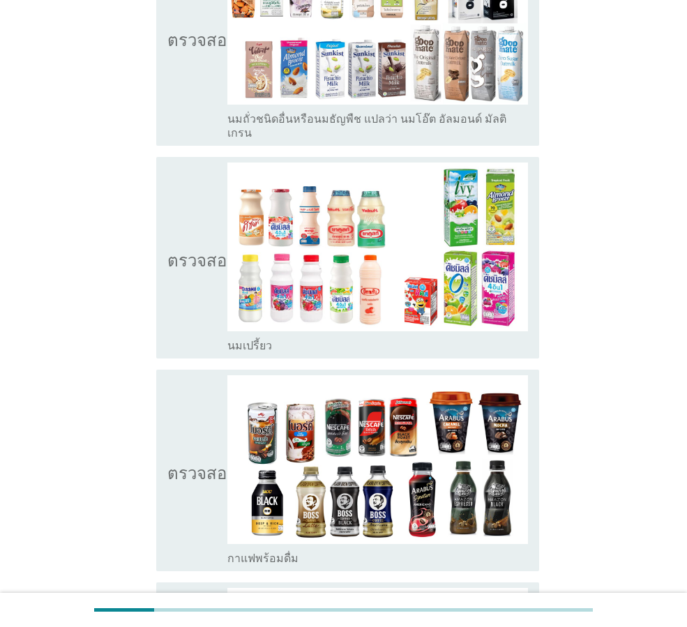
click at [174, 217] on icon "ตรวจสอบ" at bounding box center [202, 257] width 70 height 190
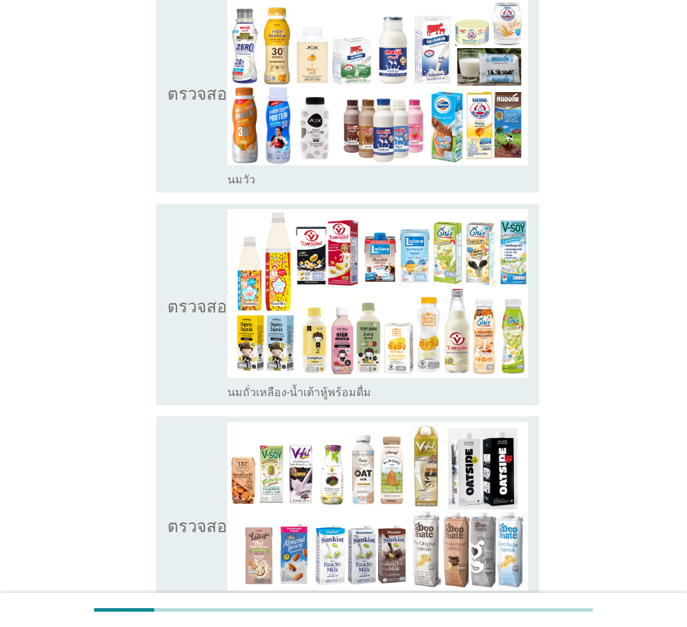
scroll to position [176, 0]
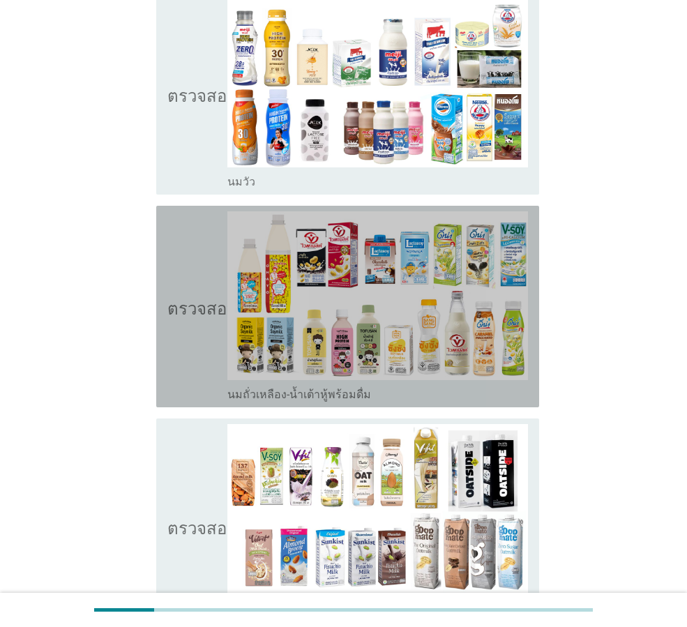
click at [172, 279] on icon "ตรวจสอบ" at bounding box center [202, 306] width 70 height 190
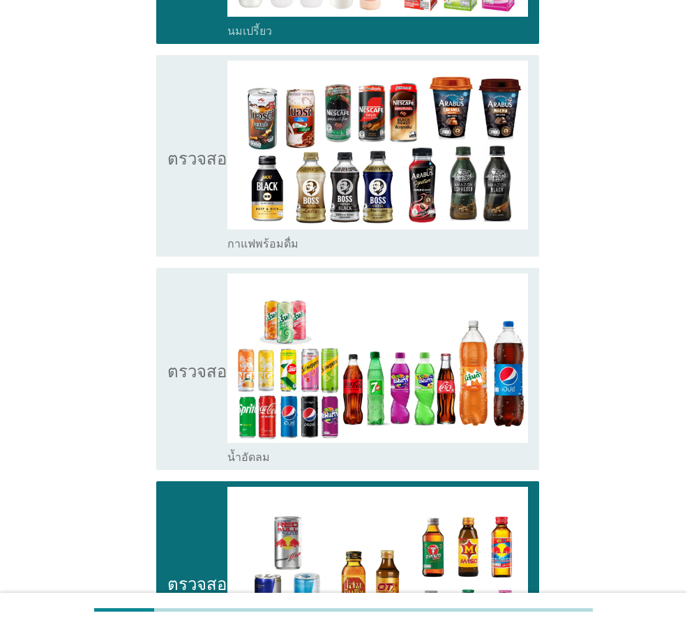
scroll to position [1222, 0]
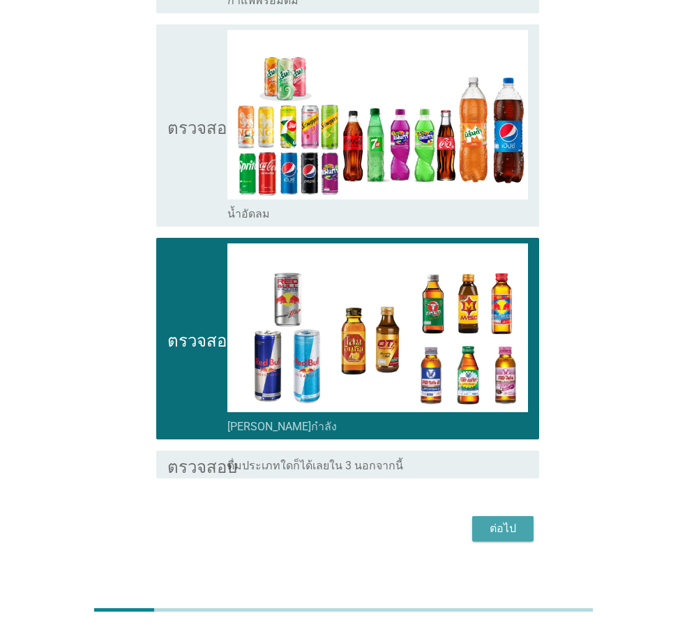
click at [523, 517] on button "ต่อไป" at bounding box center [502, 528] width 61 height 25
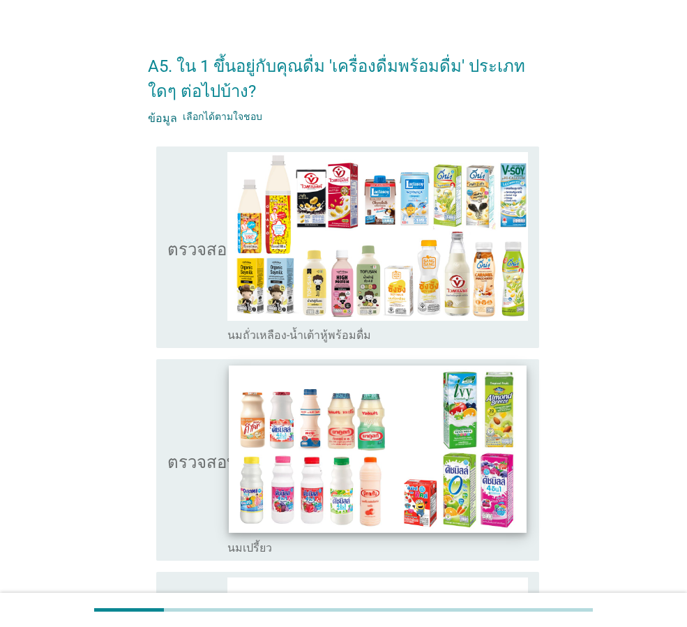
scroll to position [0, 0]
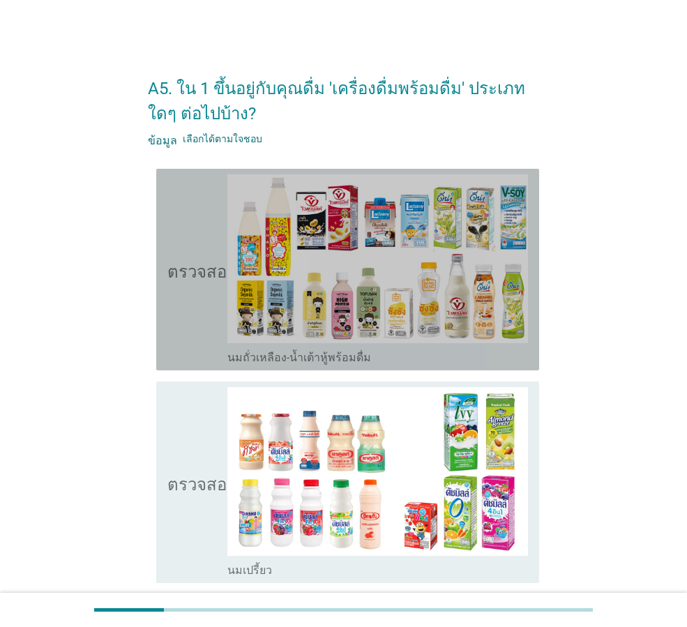
click at [192, 326] on icon "ตรวจสอบ" at bounding box center [202, 269] width 70 height 190
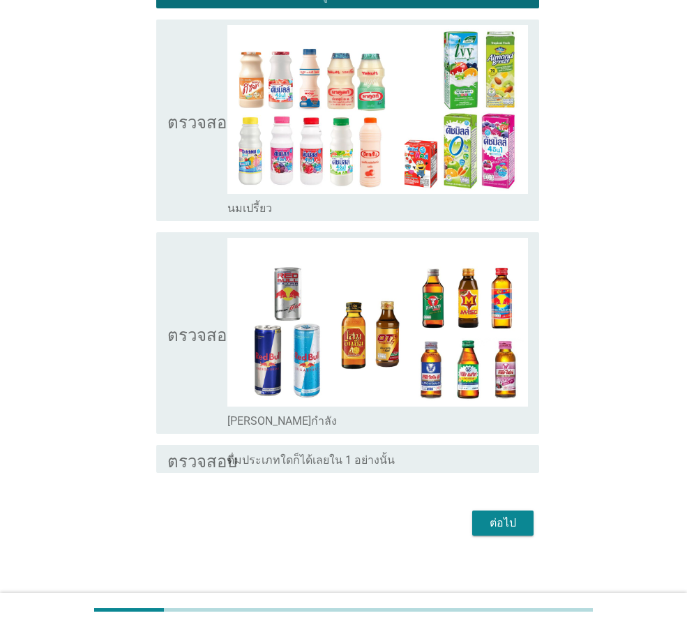
scroll to position [371, 0]
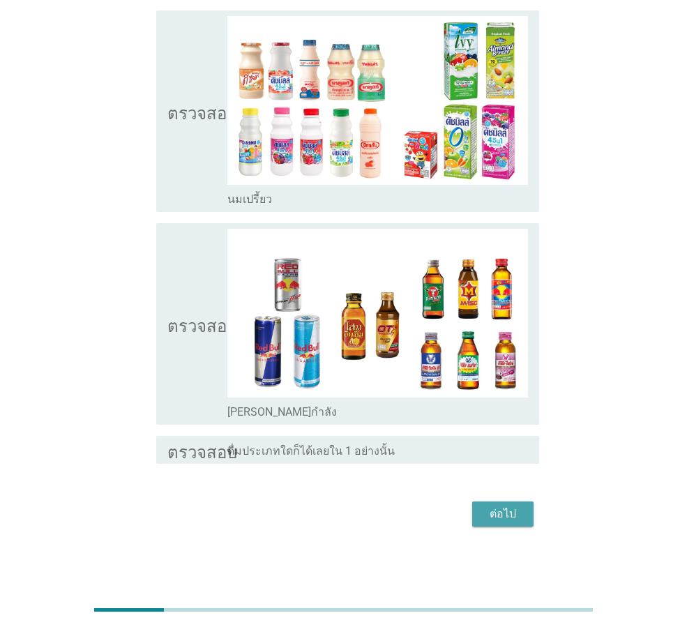
click at [506, 508] on font "ต่อไป" at bounding box center [502, 513] width 26 height 13
